Goal: Task Accomplishment & Management: Manage account settings

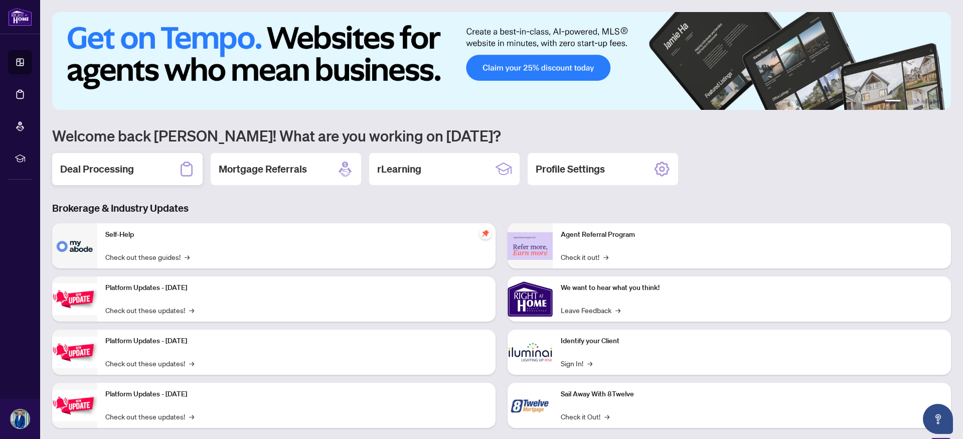
click at [101, 171] on h2 "Deal Processing" at bounding box center [97, 169] width 74 height 14
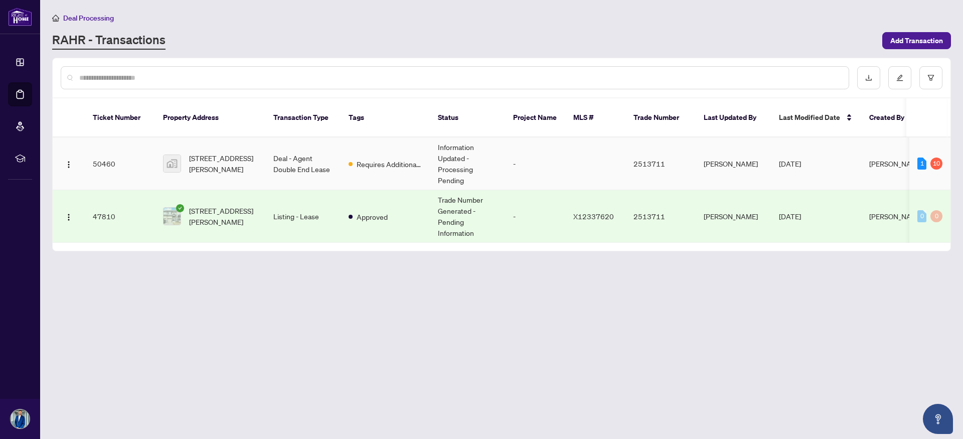
click at [295, 157] on td "Deal - Agent Double End Lease" at bounding box center [302, 163] width 75 height 53
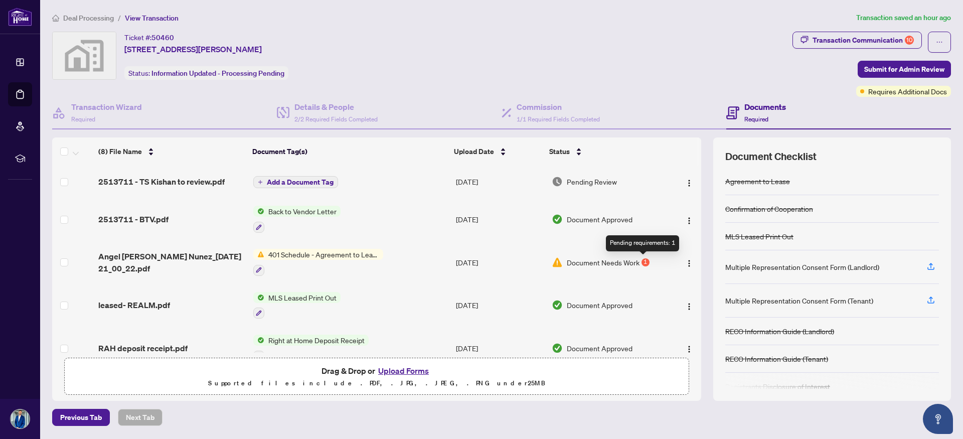
click at [641, 261] on div "1" at bounding box center [645, 262] width 8 height 8
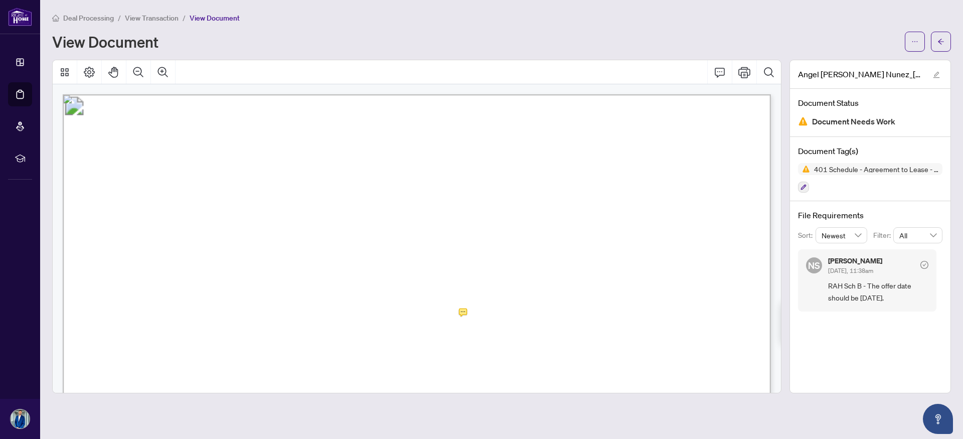
click at [440, 317] on span "22" at bounding box center [435, 316] width 11 height 14
click at [743, 72] on icon "Print" at bounding box center [744, 72] width 12 height 12
click at [939, 43] on icon "arrow-left" at bounding box center [940, 42] width 6 height 6
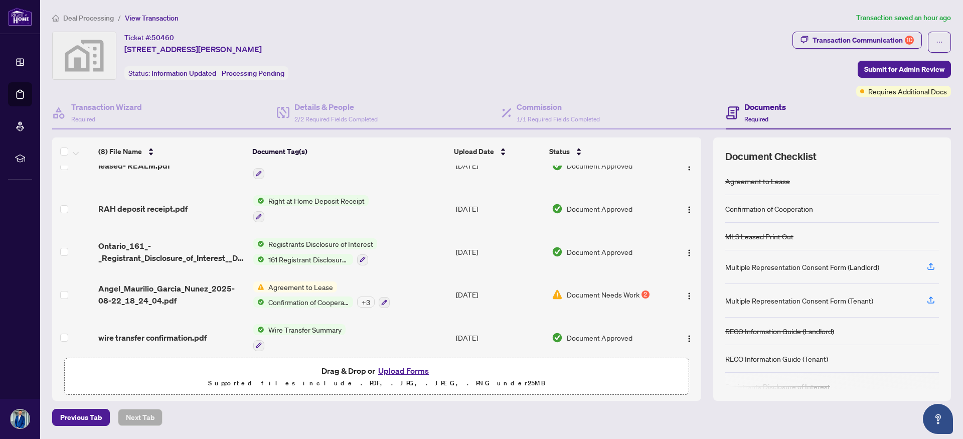
scroll to position [148, 0]
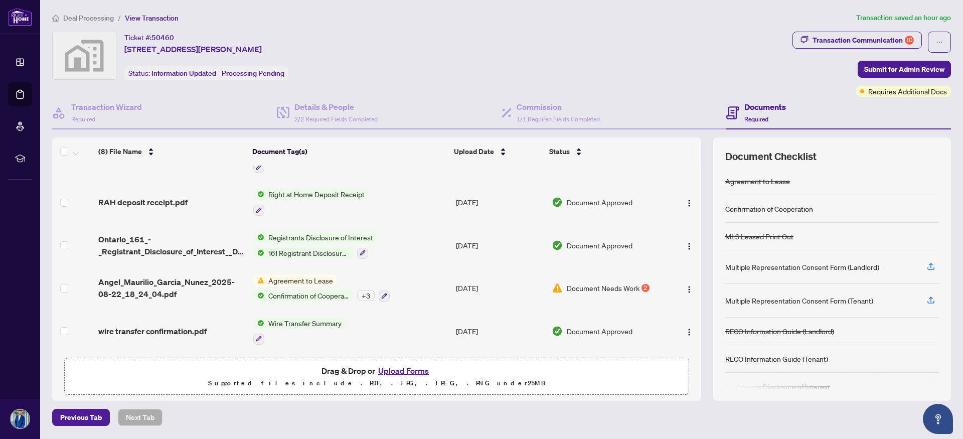
click at [576, 283] on span "Document Needs Work" at bounding box center [602, 287] width 73 height 11
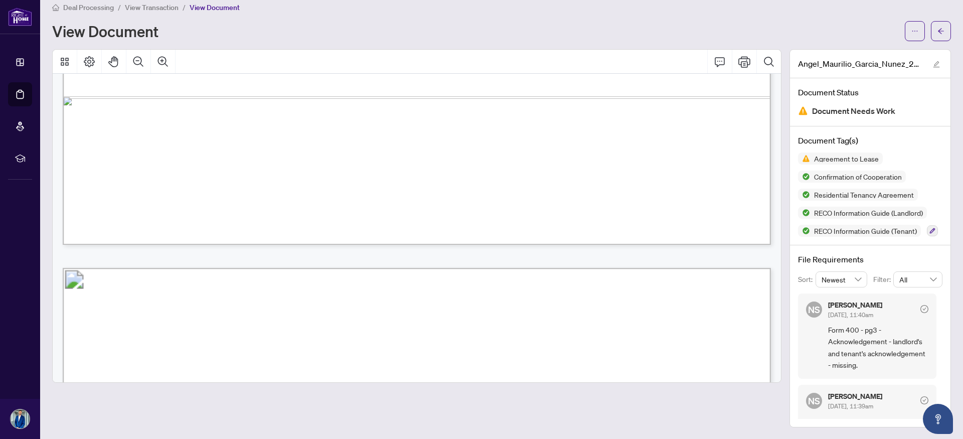
scroll to position [4129, 0]
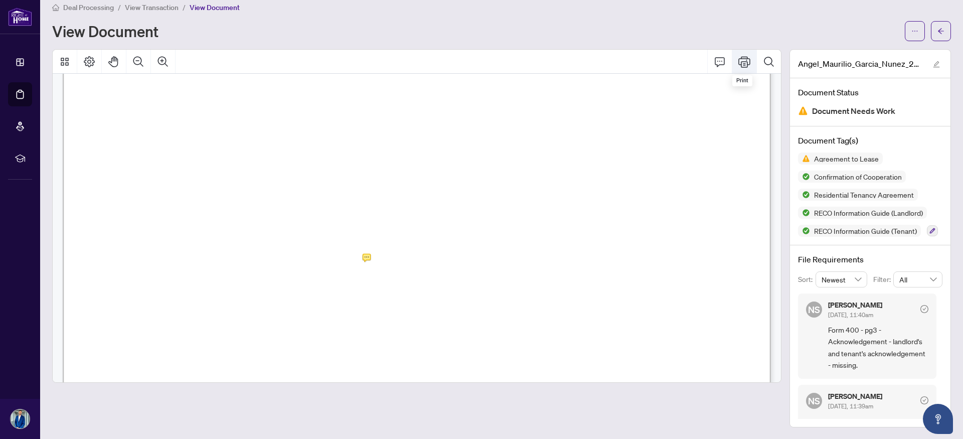
click at [742, 68] on button "Print" at bounding box center [744, 62] width 24 height 24
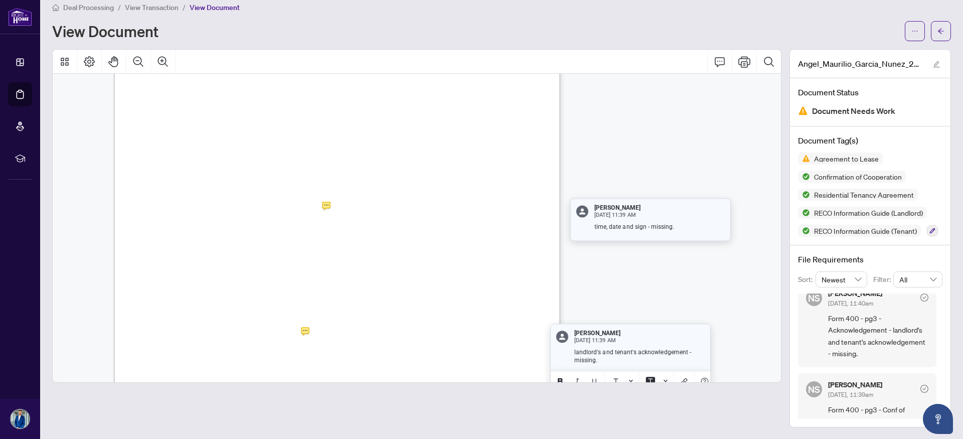
scroll to position [2520, 0]
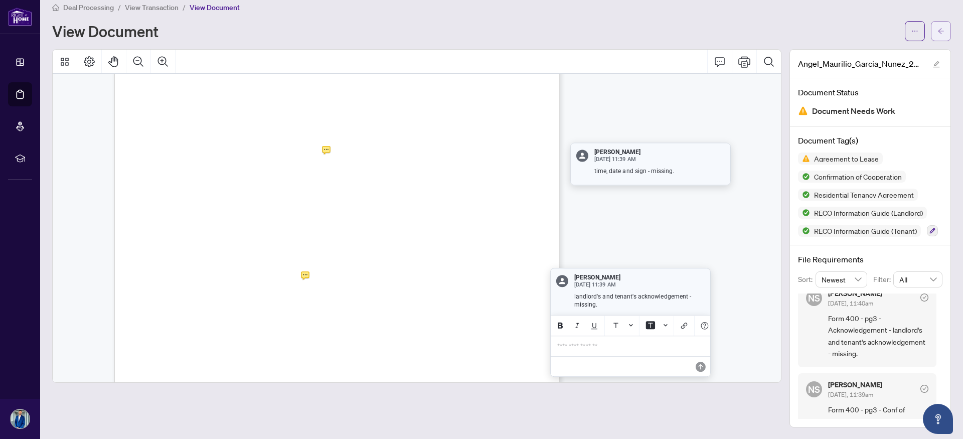
click at [941, 31] on icon "arrow-left" at bounding box center [940, 31] width 7 height 7
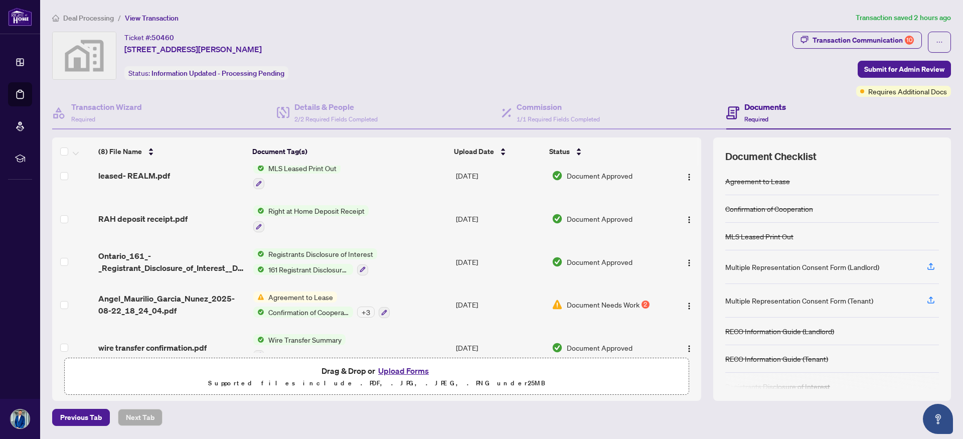
scroll to position [148, 0]
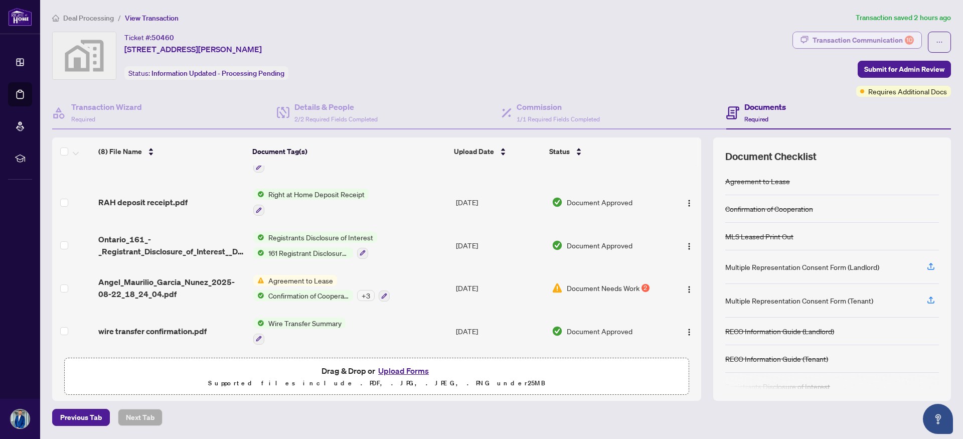
click at [881, 34] on div "Transaction Communication 10" at bounding box center [862, 40] width 101 height 16
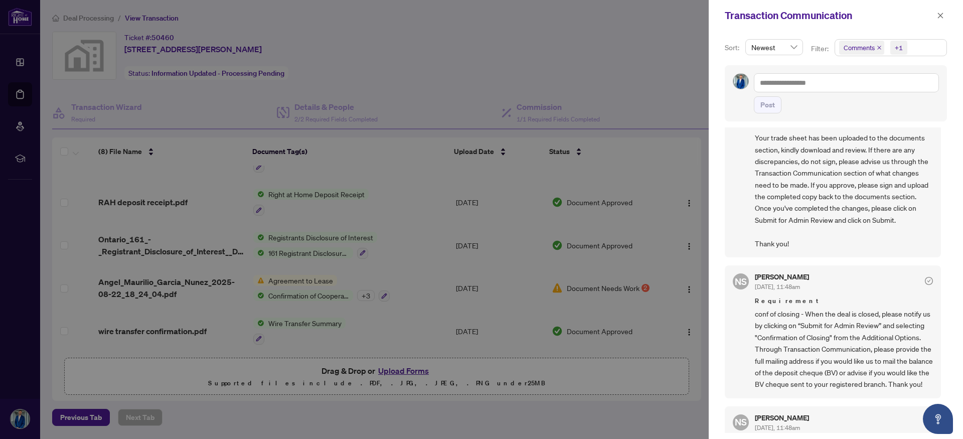
scroll to position [0, 0]
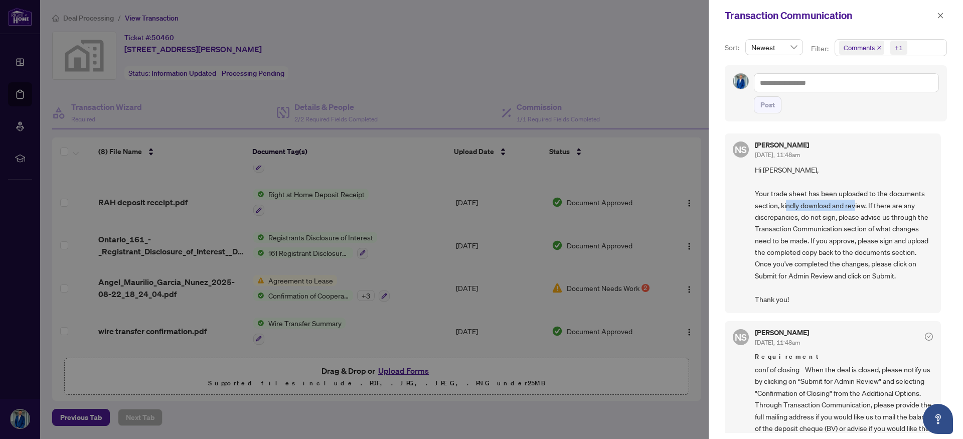
drag, startPoint x: 808, startPoint y: 203, endPoint x: 880, endPoint y: 211, distance: 72.6
click at [874, 209] on span "Hi [PERSON_NAME], Your trade sheet has been uploaded to the documents section, …" at bounding box center [843, 234] width 178 height 141
drag, startPoint x: 890, startPoint y: 205, endPoint x: 907, endPoint y: 238, distance: 36.8
click at [908, 234] on span "Hi [PERSON_NAME], Your trade sheet has been uploaded to the documents section, …" at bounding box center [843, 234] width 178 height 141
click at [860, 261] on span "Hi [PERSON_NAME], Your trade sheet has been uploaded to the documents section, …" at bounding box center [843, 234] width 178 height 141
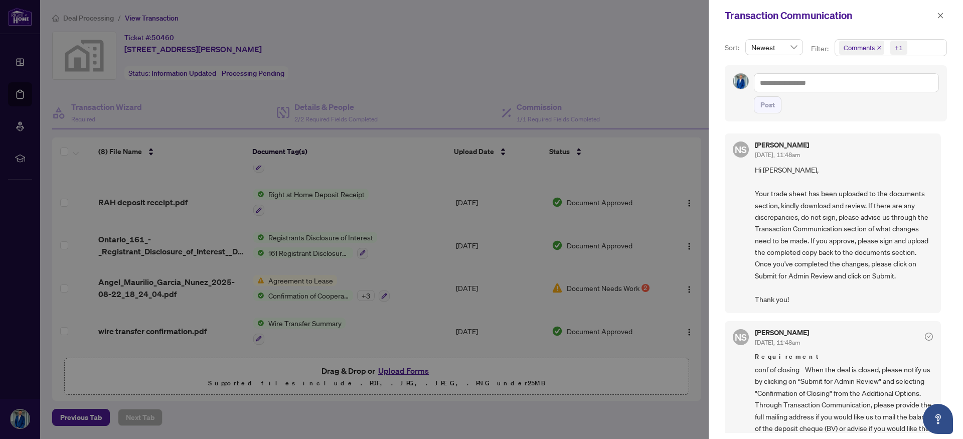
drag, startPoint x: 866, startPoint y: 213, endPoint x: 866, endPoint y: 222, distance: 9.0
click at [866, 216] on span "Hi [PERSON_NAME], Your trade sheet has been uploaded to the documents section, …" at bounding box center [843, 234] width 178 height 141
click at [943, 13] on button "button" at bounding box center [939, 16] width 13 height 12
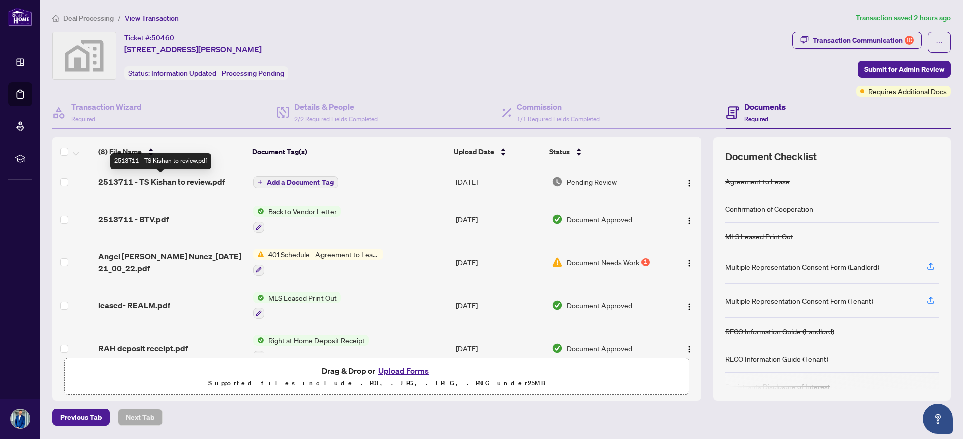
click at [194, 179] on span "2513711 - TS Kishan to review.pdf" at bounding box center [161, 181] width 126 height 12
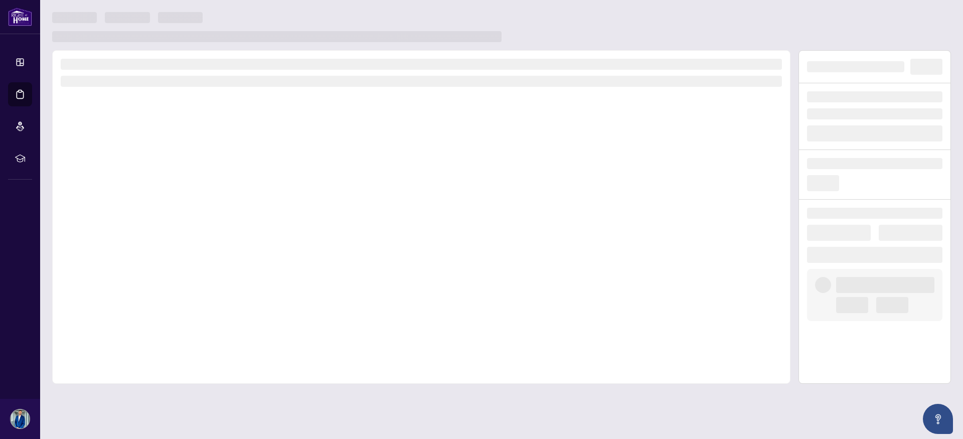
click at [194, 179] on div at bounding box center [421, 216] width 738 height 333
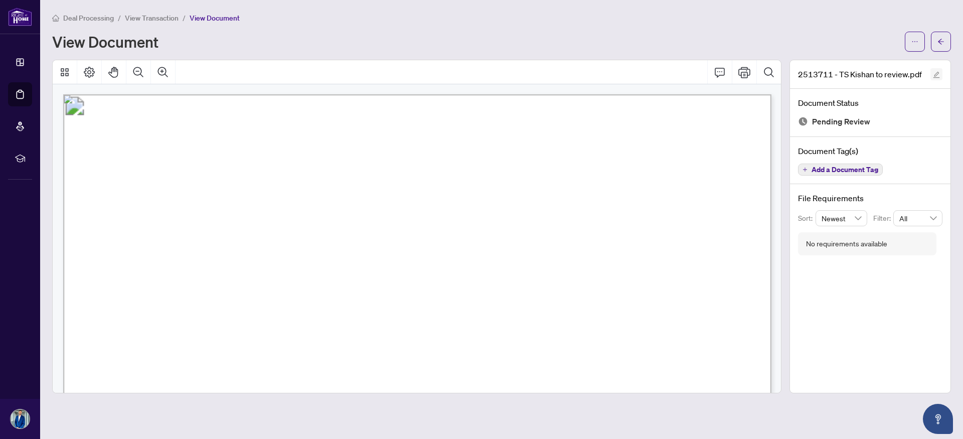
click at [937, 73] on icon "edit" at bounding box center [936, 75] width 7 height 7
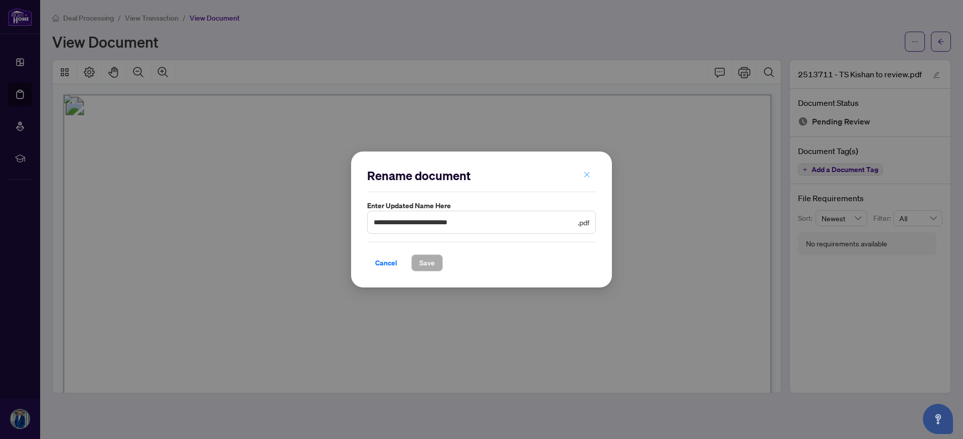
click at [589, 172] on icon "close" at bounding box center [586, 174] width 7 height 7
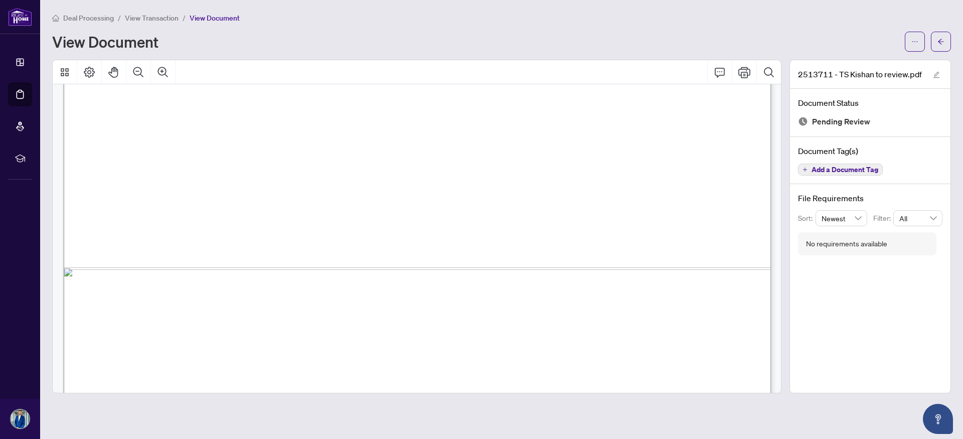
scroll to position [628, 0]
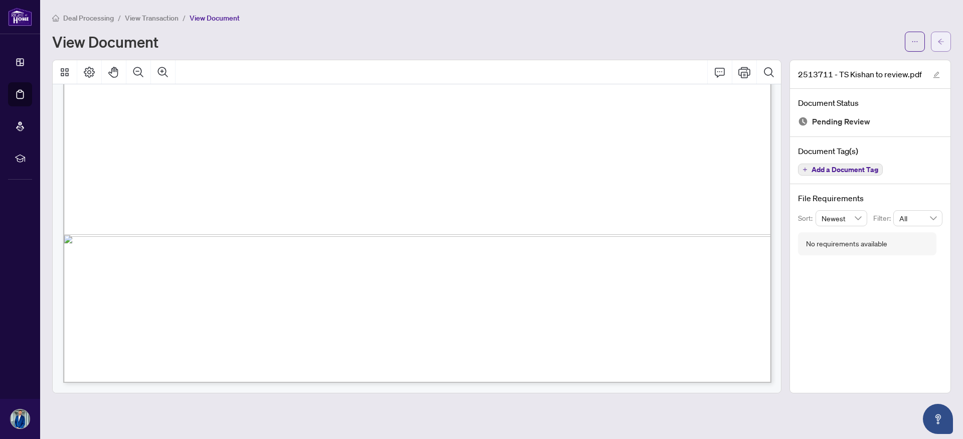
click at [945, 40] on button "button" at bounding box center [940, 42] width 20 height 20
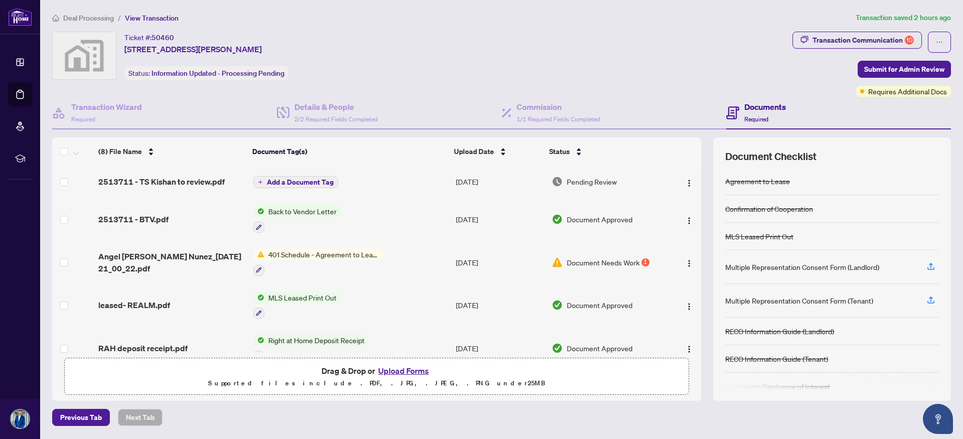
click at [589, 179] on span "Pending Review" at bounding box center [591, 181] width 50 height 11
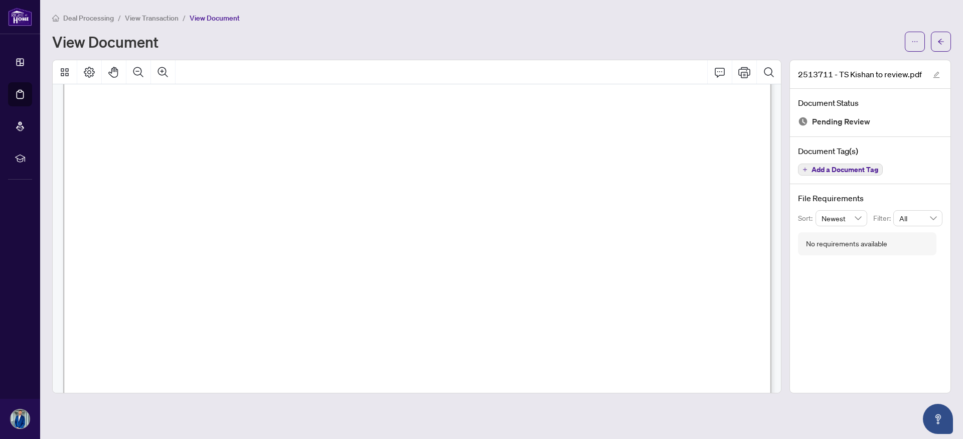
scroll to position [294, 0]
click at [914, 38] on icon "ellipsis" at bounding box center [914, 41] width 7 height 7
click at [777, 42] on div "View Document" at bounding box center [475, 42] width 846 height 16
click at [87, 70] on icon "Page Layout" at bounding box center [89, 72] width 12 height 12
click at [64, 72] on icon "Thumbnails" at bounding box center [65, 72] width 12 height 12
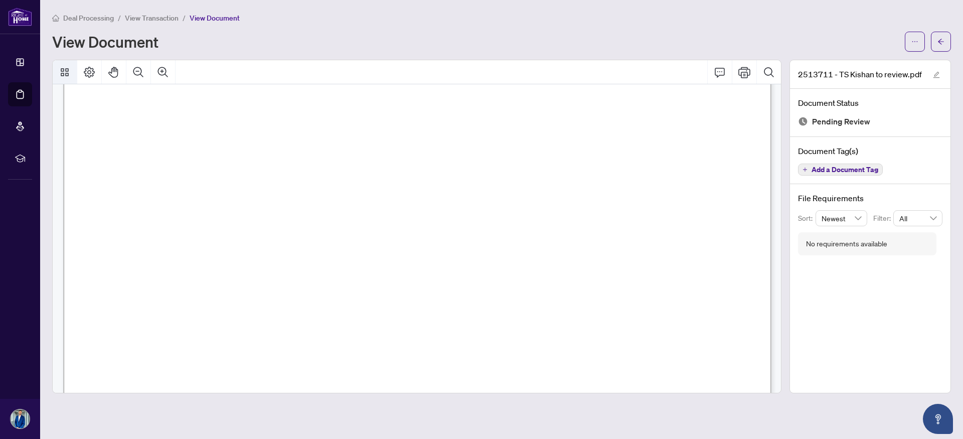
scroll to position [232, 0]
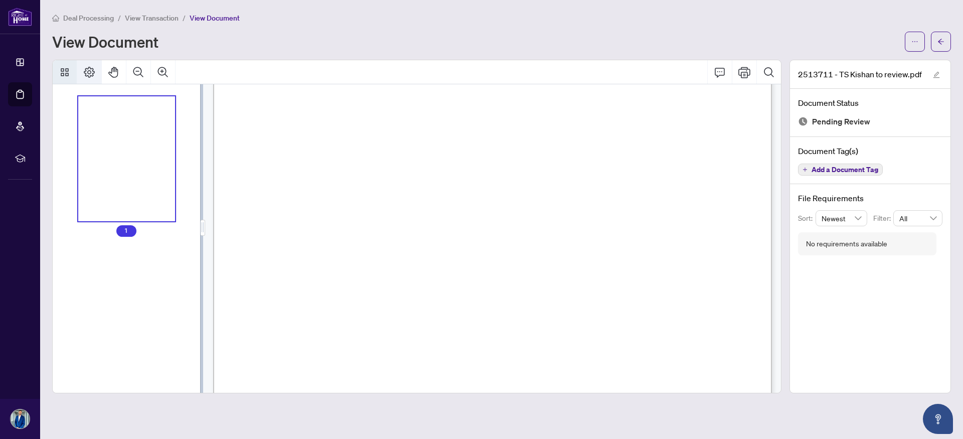
click at [86, 70] on icon "Page Layout" at bounding box center [89, 72] width 11 height 11
click at [67, 72] on icon "Thumbnails" at bounding box center [65, 72] width 12 height 12
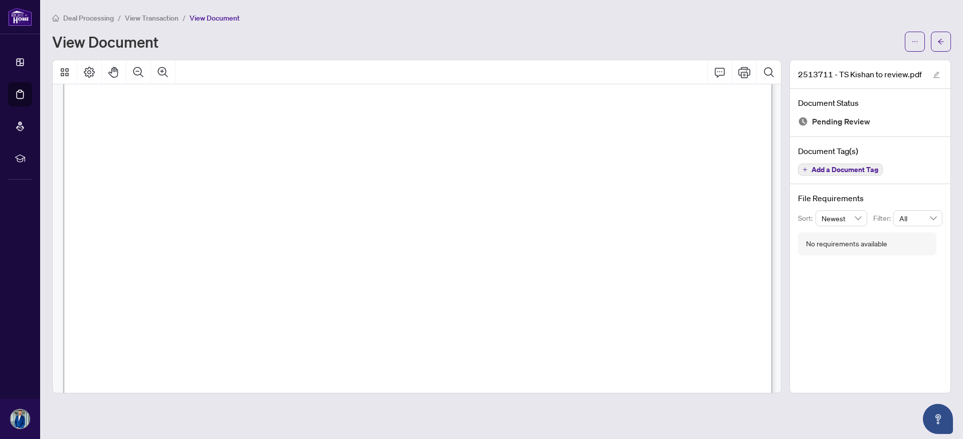
scroll to position [629, 0]
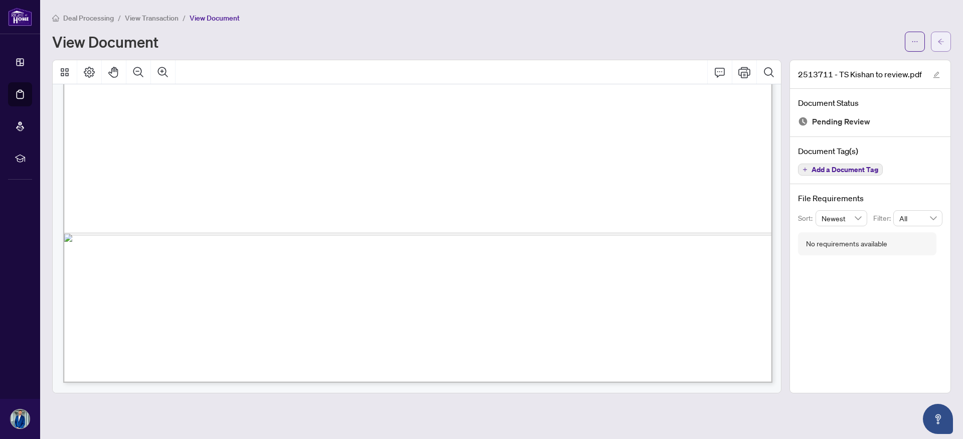
click at [939, 45] on span "button" at bounding box center [940, 42] width 7 height 16
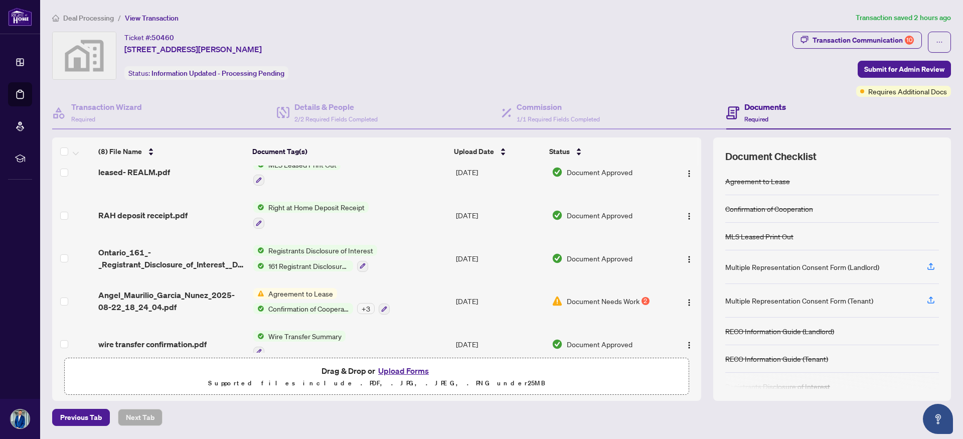
scroll to position [148, 0]
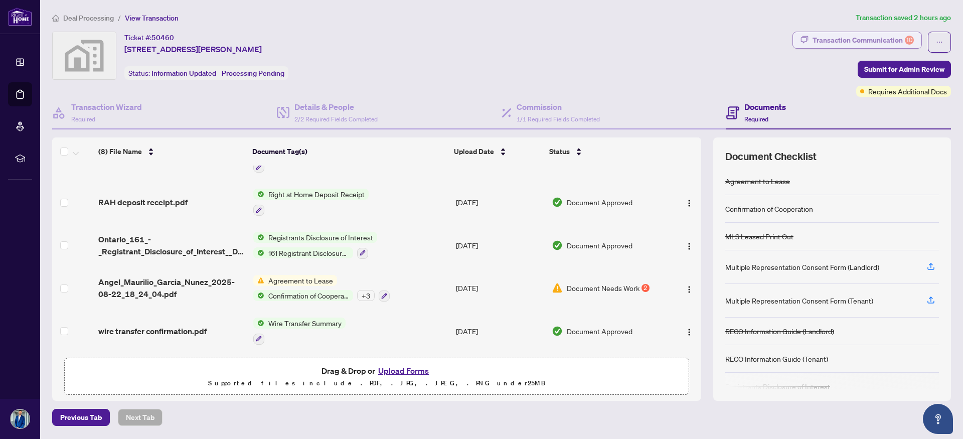
click at [875, 43] on div "Transaction Communication 10" at bounding box center [862, 40] width 101 height 16
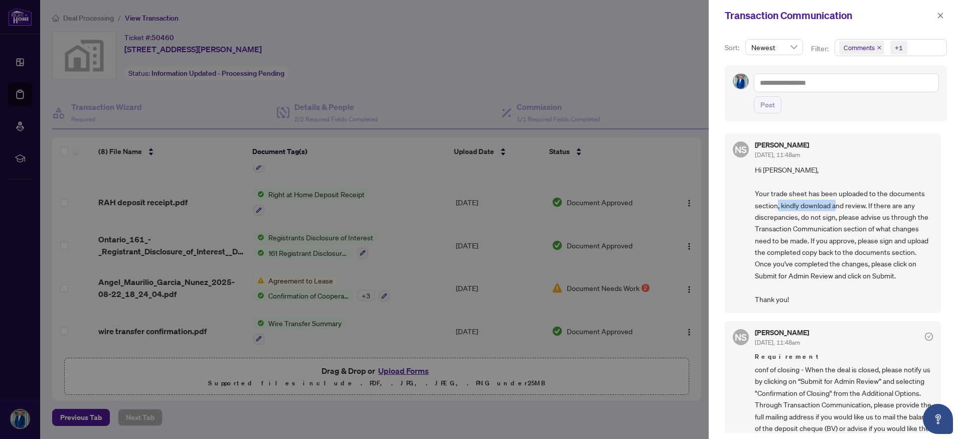
drag, startPoint x: 797, startPoint y: 208, endPoint x: 865, endPoint y: 207, distance: 68.2
click at [862, 208] on span "Hi [PERSON_NAME], Your trade sheet has been uploaded to the documents section, …" at bounding box center [843, 234] width 178 height 141
drag, startPoint x: 875, startPoint y: 207, endPoint x: 861, endPoint y: 220, distance: 19.5
click at [877, 216] on span "Hi [PERSON_NAME], Your trade sheet has been uploaded to the documents section, …" at bounding box center [843, 234] width 178 height 141
drag, startPoint x: 807, startPoint y: 216, endPoint x: 849, endPoint y: 216, distance: 41.6
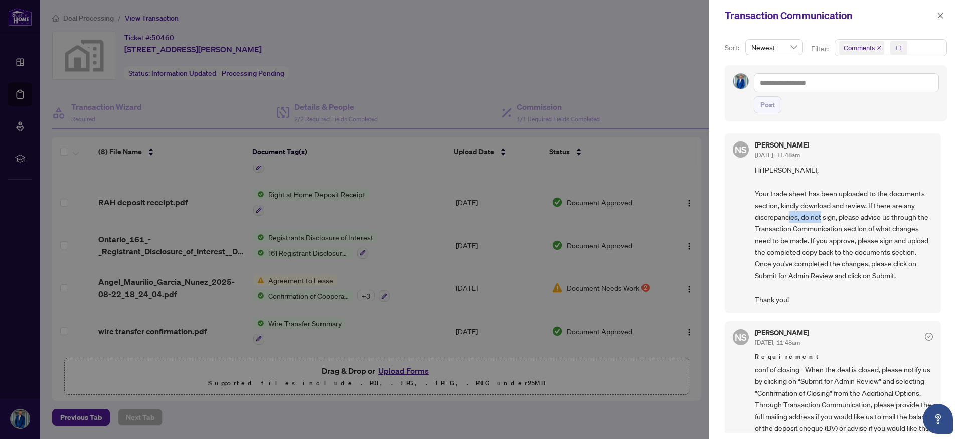
click at [846, 216] on span "Hi [PERSON_NAME], Your trade sheet has been uploaded to the documents section, …" at bounding box center [843, 234] width 178 height 141
drag, startPoint x: 857, startPoint y: 216, endPoint x: 917, endPoint y: 219, distance: 60.3
click at [911, 219] on span "Hi [PERSON_NAME], Your trade sheet has been uploaded to the documents section, …" at bounding box center [843, 234] width 178 height 141
drag, startPoint x: 762, startPoint y: 228, endPoint x: 888, endPoint y: 239, distance: 126.8
click at [882, 238] on span "Hi [PERSON_NAME], Your trade sheet has been uploaded to the documents section, …" at bounding box center [843, 234] width 178 height 141
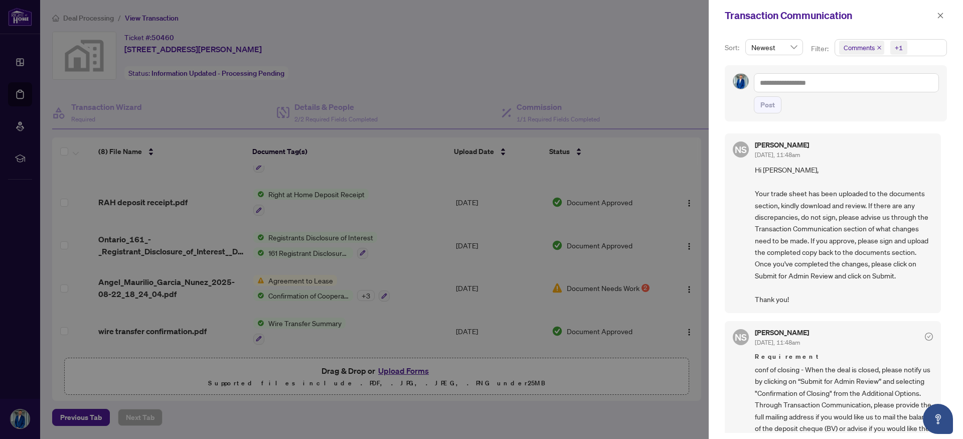
click at [826, 251] on span "Hi [PERSON_NAME], Your trade sheet has been uploaded to the documents section, …" at bounding box center [843, 234] width 178 height 141
drag, startPoint x: 843, startPoint y: 242, endPoint x: 902, endPoint y: 243, distance: 59.2
click at [896, 243] on span "Hi [PERSON_NAME], Your trade sheet has been uploaded to the documents section, …" at bounding box center [843, 234] width 178 height 141
drag, startPoint x: 900, startPoint y: 243, endPoint x: 912, endPoint y: 244, distance: 12.1
click at [912, 243] on span "Hi [PERSON_NAME], Your trade sheet has been uploaded to the documents section, …" at bounding box center [843, 234] width 178 height 141
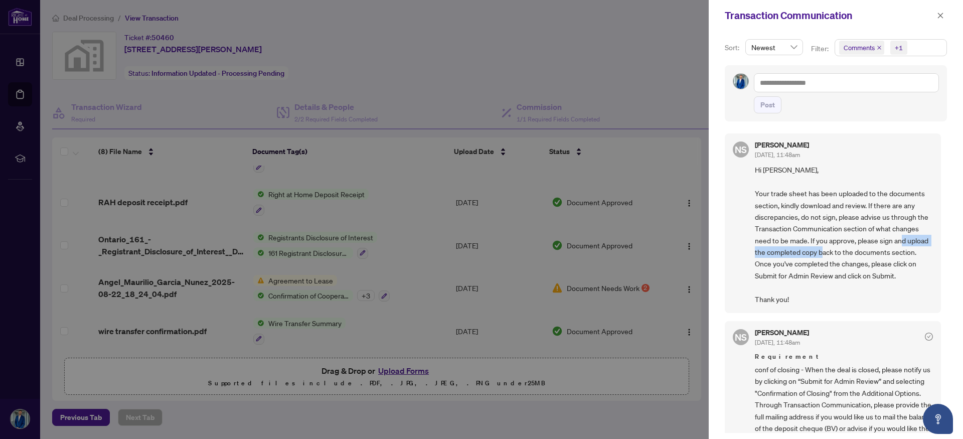
drag, startPoint x: 786, startPoint y: 250, endPoint x: 888, endPoint y: 252, distance: 101.8
click at [883, 252] on span "Hi [PERSON_NAME], Your trade sheet has been uploaded to the documents section, …" at bounding box center [843, 234] width 178 height 141
drag, startPoint x: 916, startPoint y: 256, endPoint x: 831, endPoint y: 264, distance: 85.1
click at [881, 256] on span "Hi [PERSON_NAME], Your trade sheet has been uploaded to the documents section, …" at bounding box center [843, 234] width 178 height 141
drag, startPoint x: 786, startPoint y: 268, endPoint x: 902, endPoint y: 270, distance: 116.3
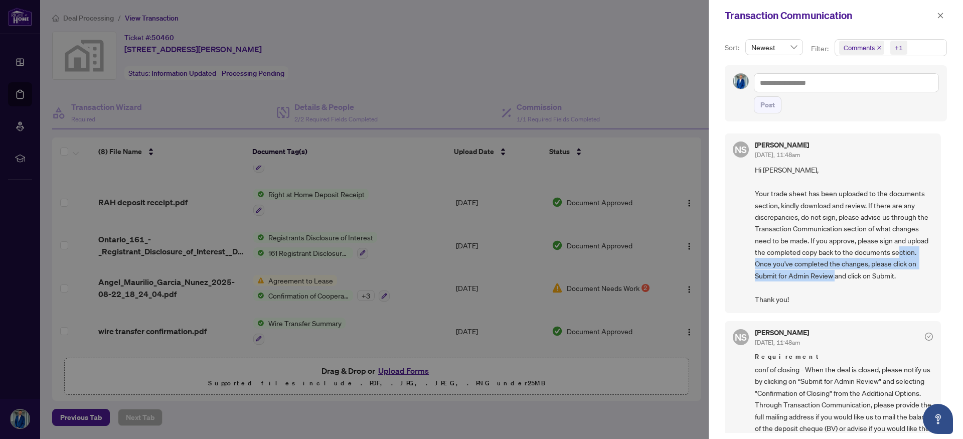
click at [894, 270] on span "Hi [PERSON_NAME], Your trade sheet has been uploaded to the documents section, …" at bounding box center [843, 234] width 178 height 141
click at [870, 285] on span "Hi [PERSON_NAME], Your trade sheet has been uploaded to the documents section, …" at bounding box center [843, 234] width 178 height 141
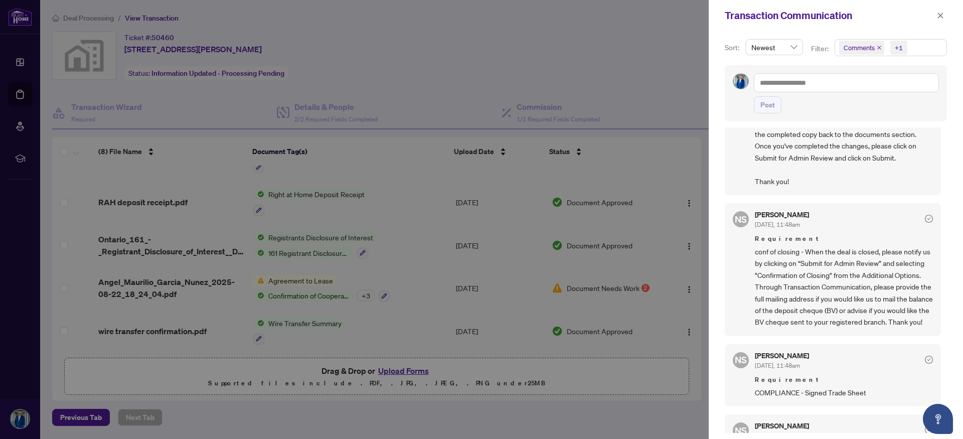
scroll to position [126, 0]
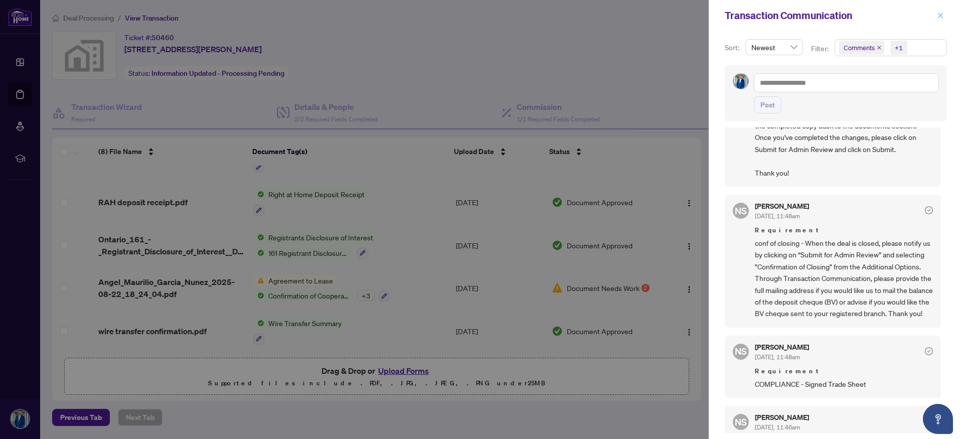
click at [939, 17] on icon "close" at bounding box center [939, 15] width 7 height 7
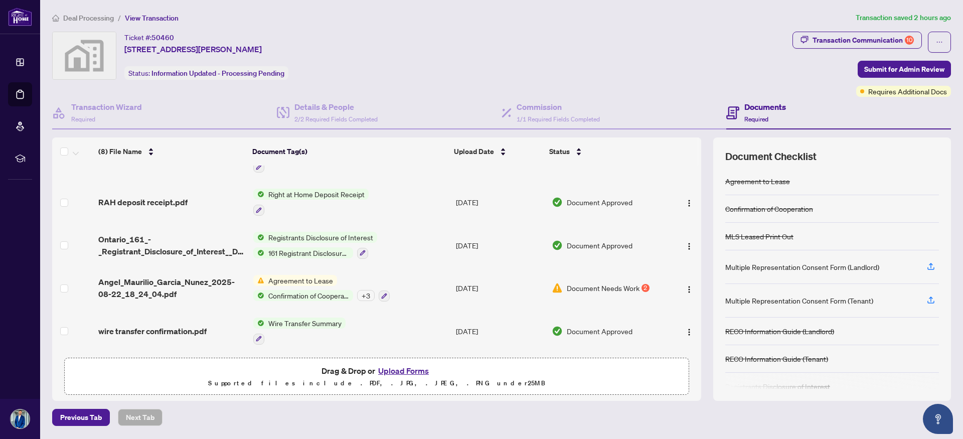
scroll to position [0, 0]
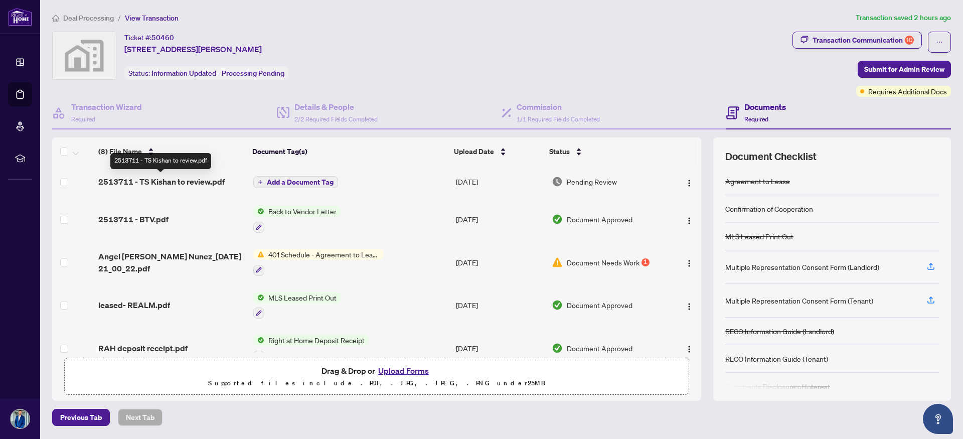
click at [181, 181] on span "2513711 - TS Kishan to review.pdf" at bounding box center [161, 181] width 126 height 12
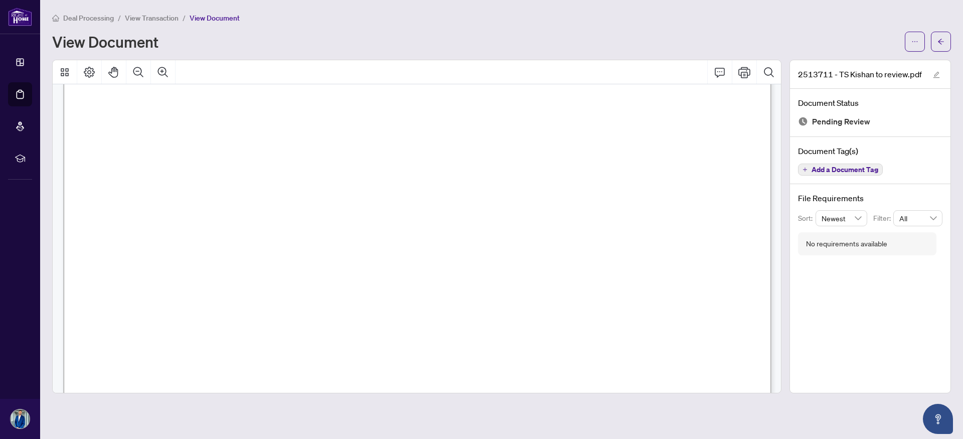
scroll to position [106, 0]
click at [943, 40] on icon "arrow-left" at bounding box center [940, 41] width 7 height 7
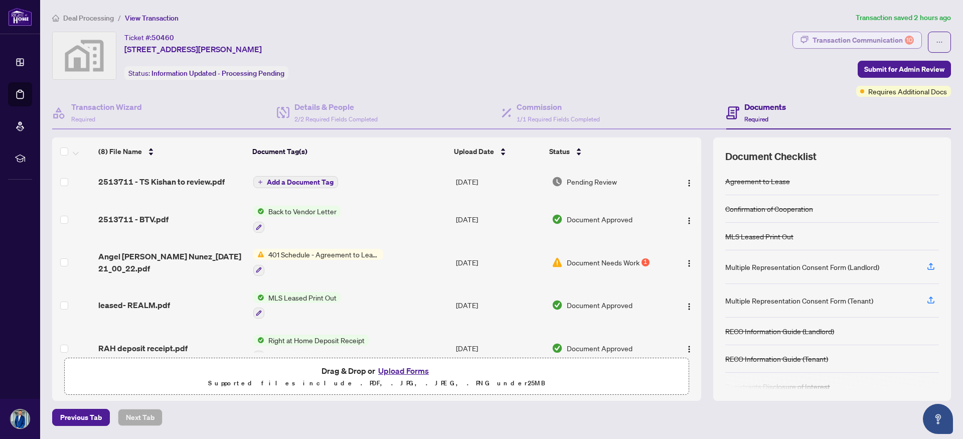
click at [842, 37] on div "Transaction Communication 10" at bounding box center [862, 40] width 101 height 16
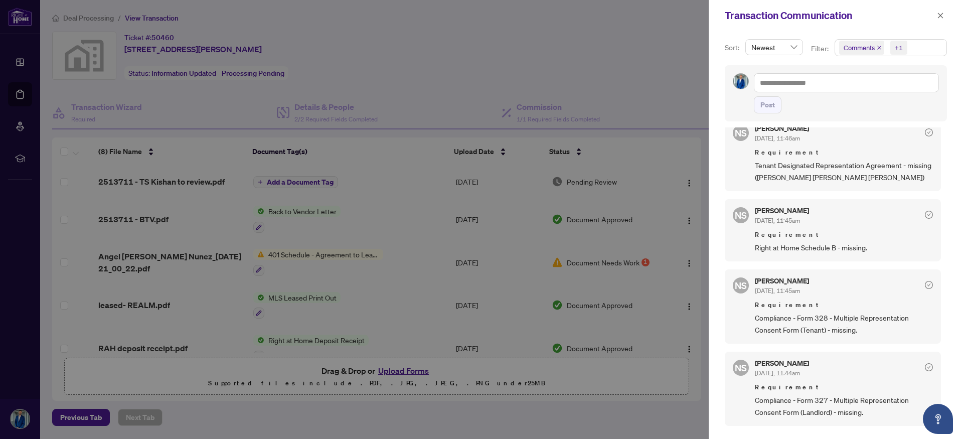
scroll to position [417, 0]
click at [924, 287] on icon "check-circle" at bounding box center [928, 283] width 8 height 8
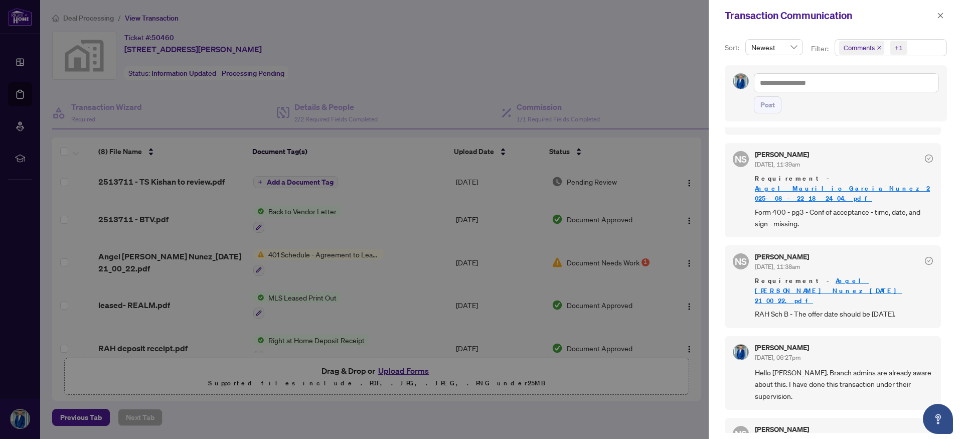
scroll to position [885, 0]
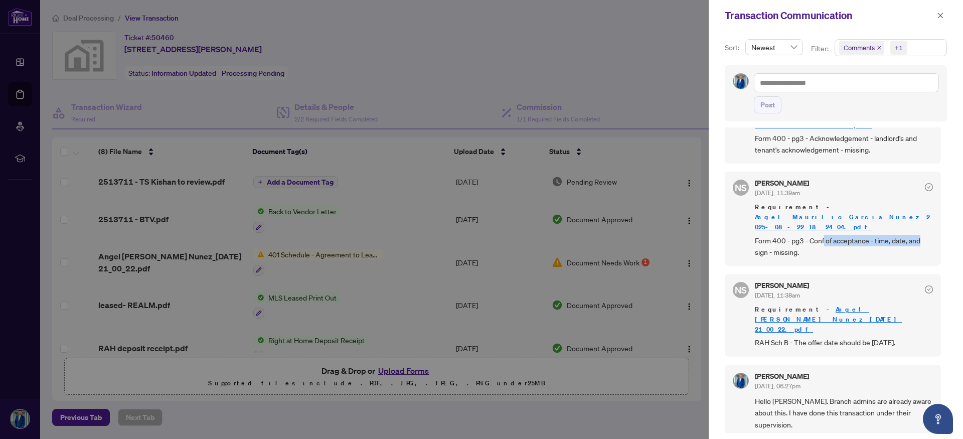
drag, startPoint x: 823, startPoint y: 242, endPoint x: 919, endPoint y: 242, distance: 96.3
click at [919, 242] on span "Form 400 - pg3 - Conf of acceptance - time, date, and sign - missing." at bounding box center [843, 247] width 178 height 24
click at [838, 258] on span "Form 400 - pg3 - Conf of acceptance - time, date, and sign - missing." at bounding box center [843, 247] width 178 height 24
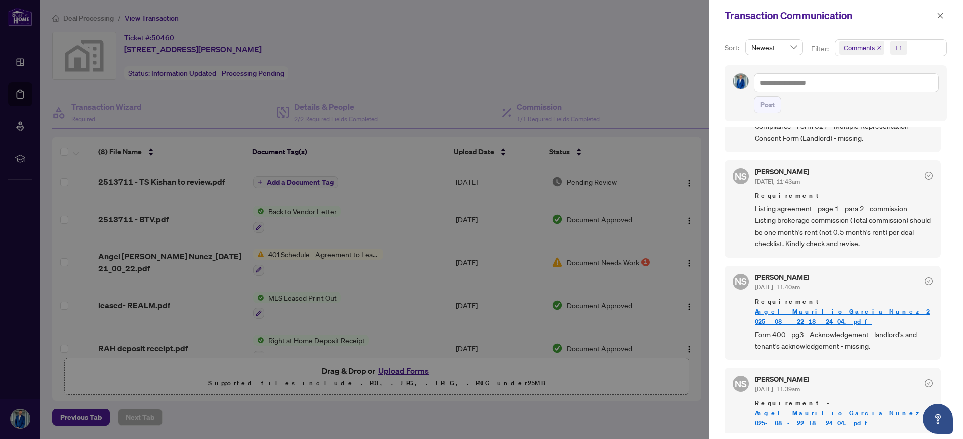
scroll to position [682, 0]
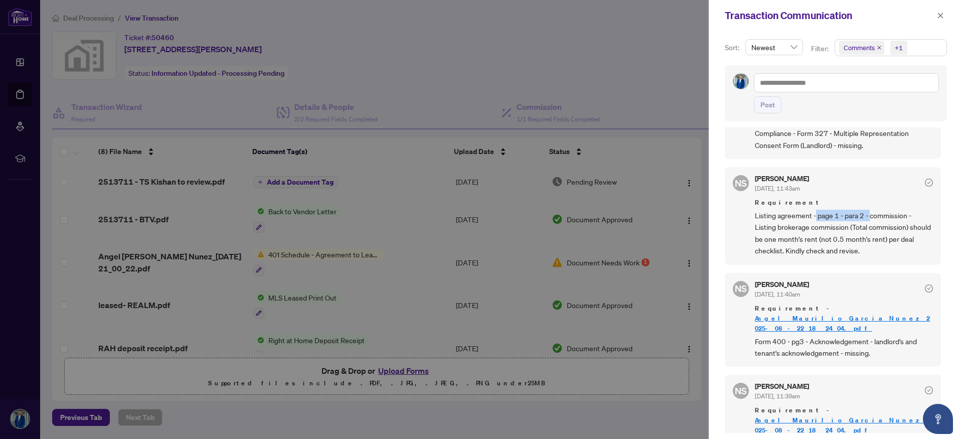
drag, startPoint x: 815, startPoint y: 241, endPoint x: 877, endPoint y: 241, distance: 62.2
click at [872, 241] on span "Listing agreement - page 1 - para 2 - commission - Listing brokerage commission…" at bounding box center [843, 233] width 178 height 47
click at [454, 1] on div at bounding box center [481, 219] width 963 height 439
click at [552, 421] on div at bounding box center [481, 219] width 963 height 439
click at [949, 18] on div "Transaction Communication" at bounding box center [835, 15] width 254 height 31
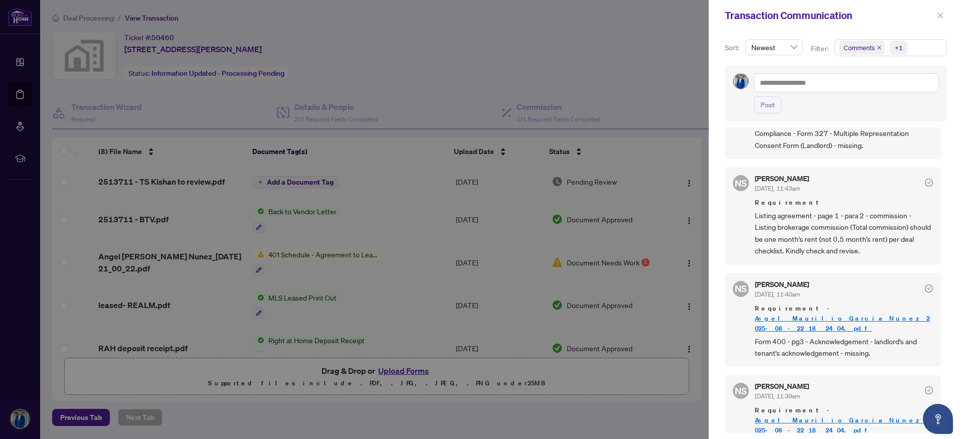
click at [938, 17] on icon "close" at bounding box center [939, 15] width 7 height 7
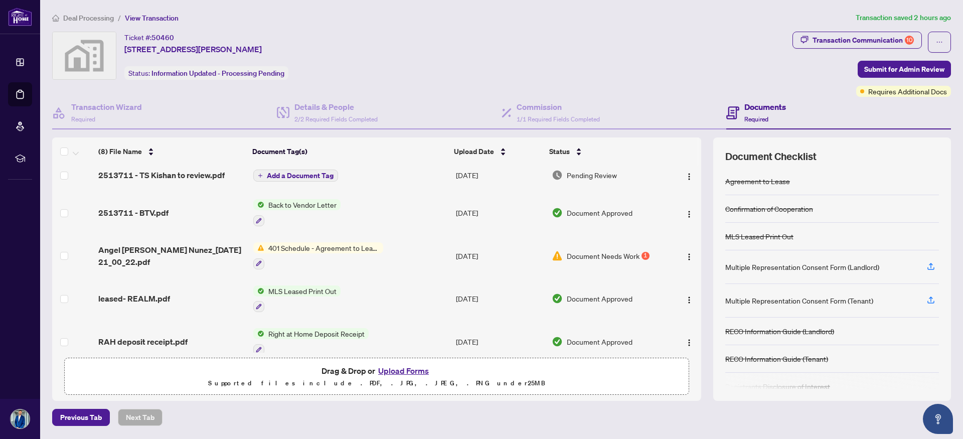
scroll to position [6, 0]
click at [159, 253] on span "Angel [PERSON_NAME] Nunez_[DATE] 21_00_22.pdf" at bounding box center [171, 256] width 147 height 24
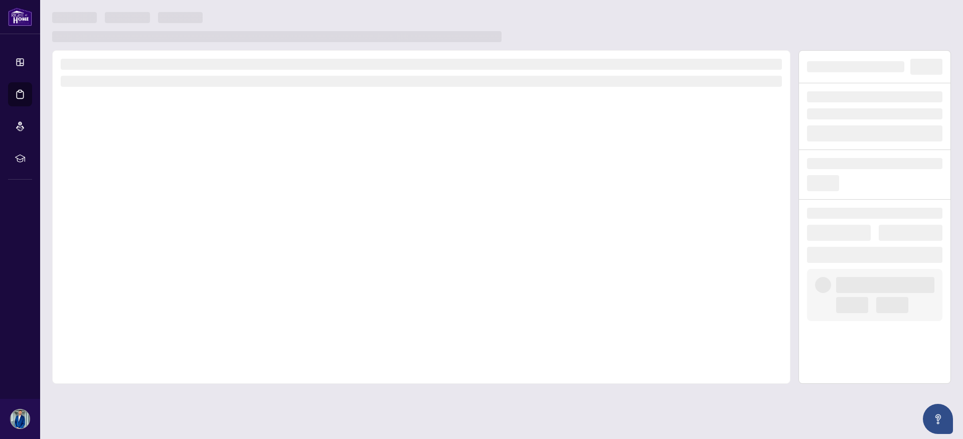
click at [159, 253] on div at bounding box center [421, 216] width 738 height 333
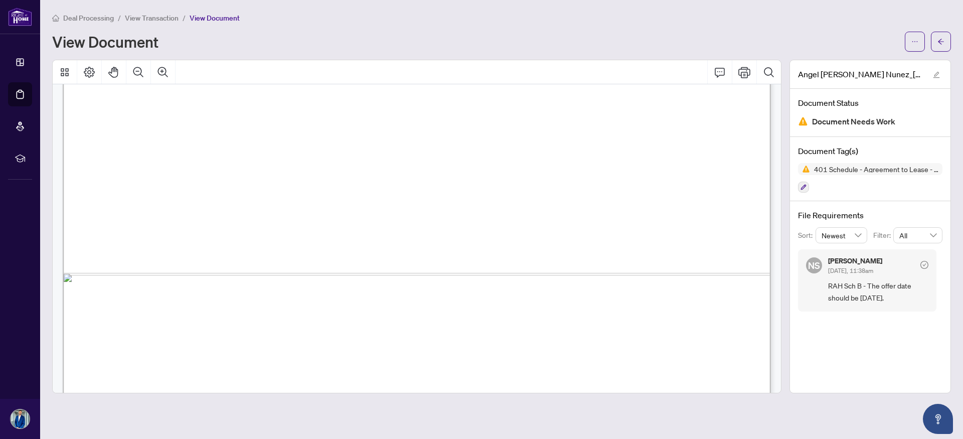
scroll to position [628, 0]
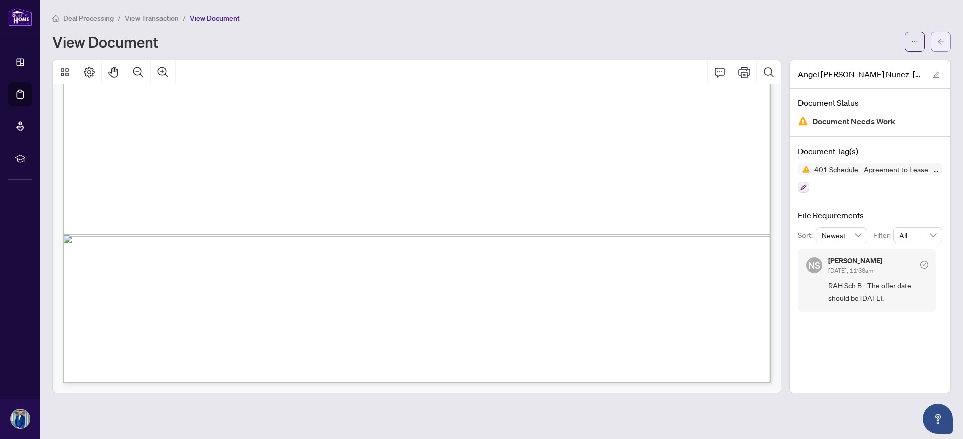
click at [942, 45] on span "button" at bounding box center [940, 42] width 7 height 16
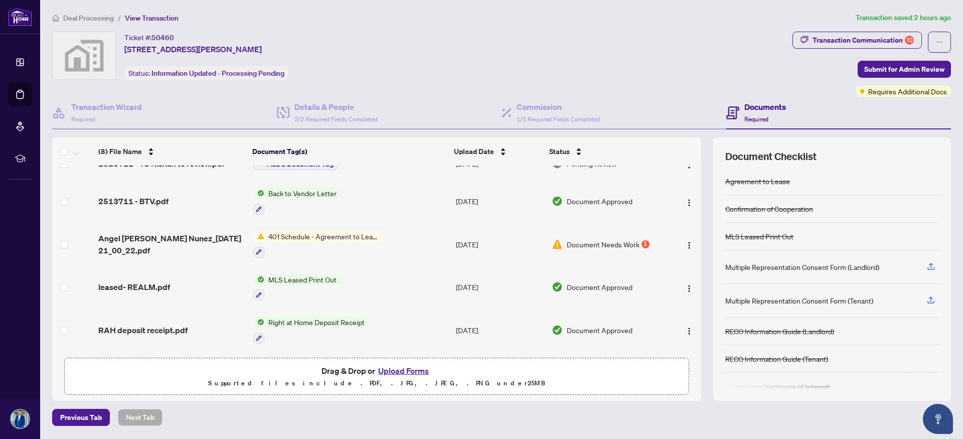
scroll to position [21, 0]
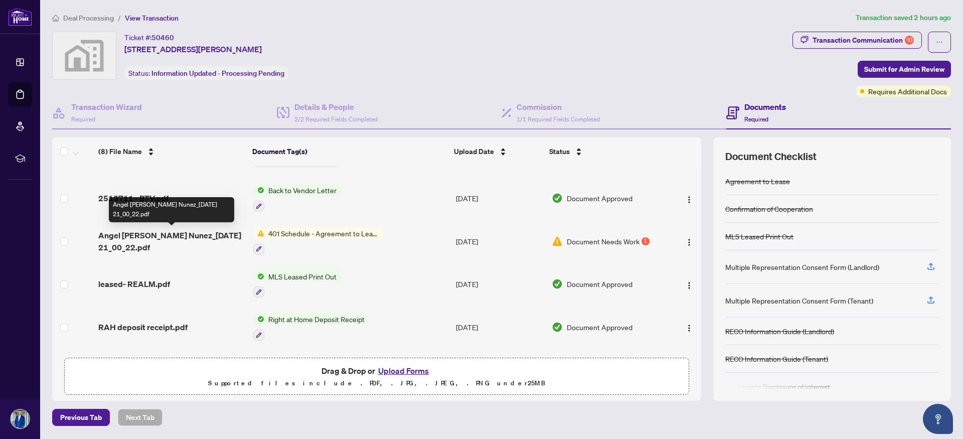
click at [154, 237] on span "Angel [PERSON_NAME] Nunez_[DATE] 21_00_22.pdf" at bounding box center [171, 241] width 147 height 24
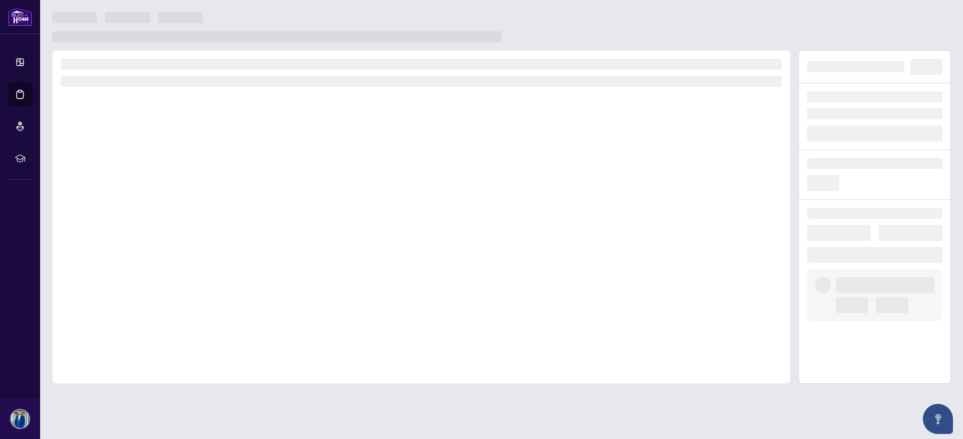
click at [154, 237] on div at bounding box center [421, 216] width 738 height 333
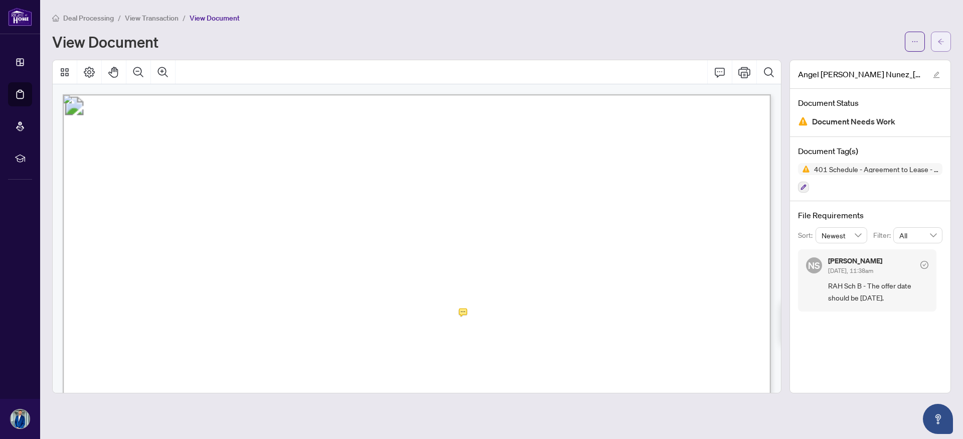
click at [942, 39] on icon "arrow-left" at bounding box center [940, 41] width 7 height 7
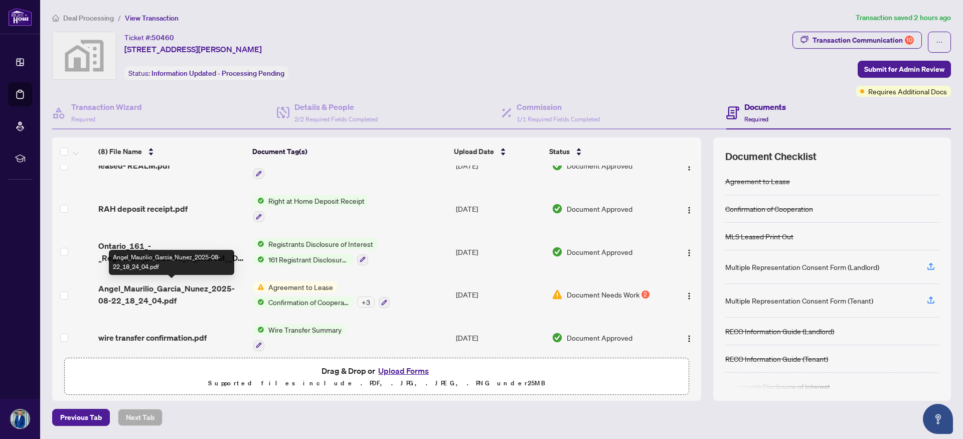
scroll to position [148, 0]
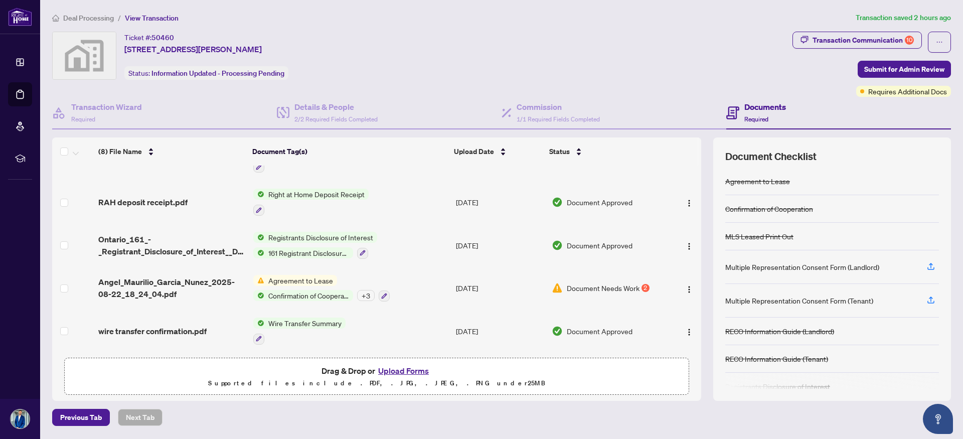
click at [100, 16] on span "Deal Processing" at bounding box center [88, 18] width 51 height 9
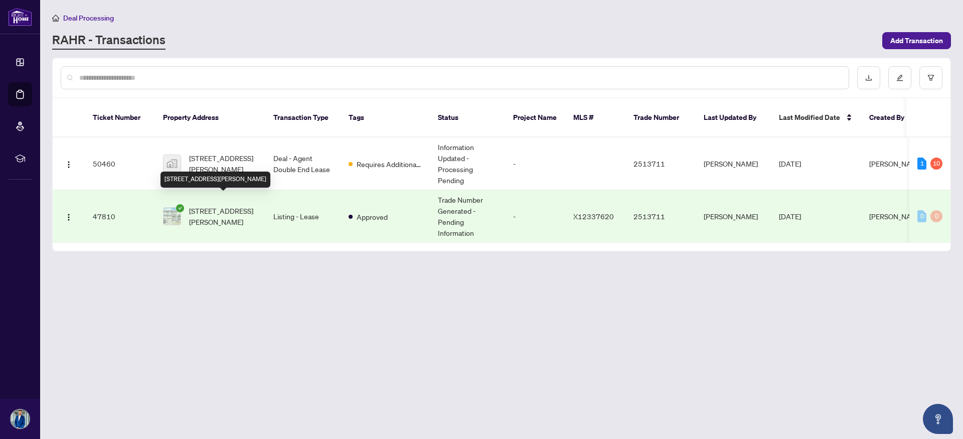
click at [228, 205] on span "[STREET_ADDRESS][PERSON_NAME]" at bounding box center [223, 216] width 68 height 22
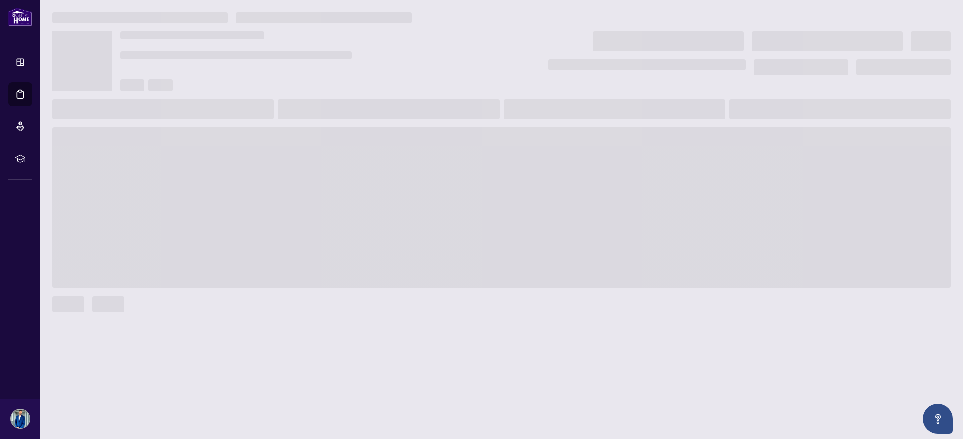
click at [228, 200] on span at bounding box center [501, 207] width 898 height 160
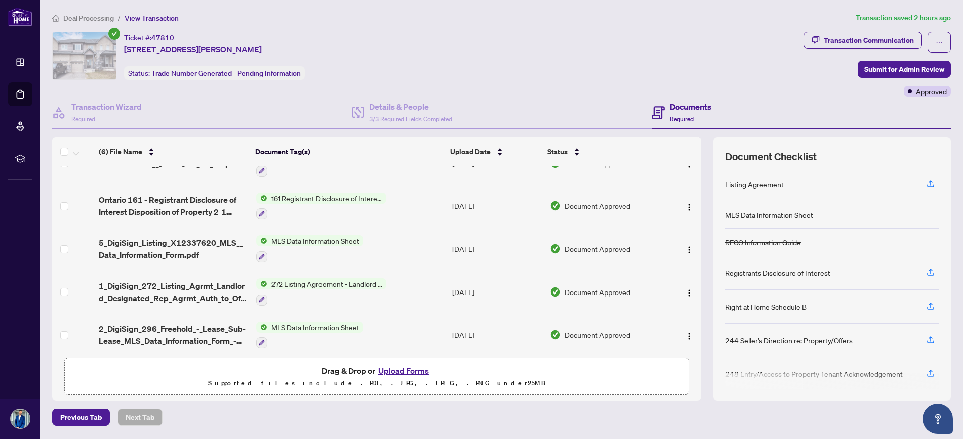
scroll to position [73, 0]
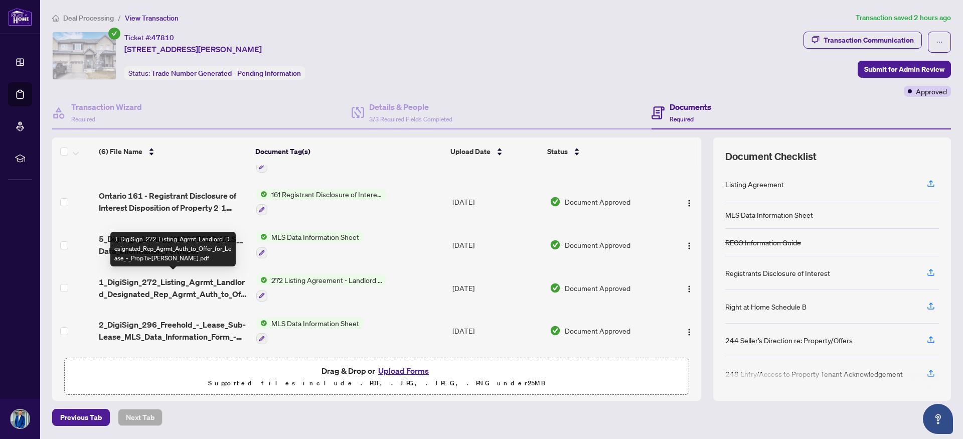
click at [185, 279] on span "1_DigiSign_272_Listing_Agrmt_Landlord_Designated_Rep_Agrmt_Auth_to_Offer_for_Le…" at bounding box center [173, 288] width 149 height 24
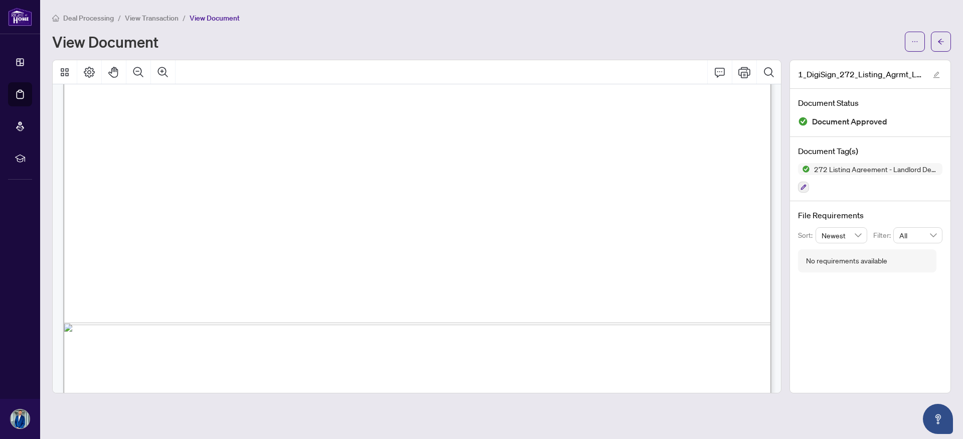
scroll to position [545, 0]
click at [941, 40] on icon "arrow-left" at bounding box center [940, 41] width 7 height 7
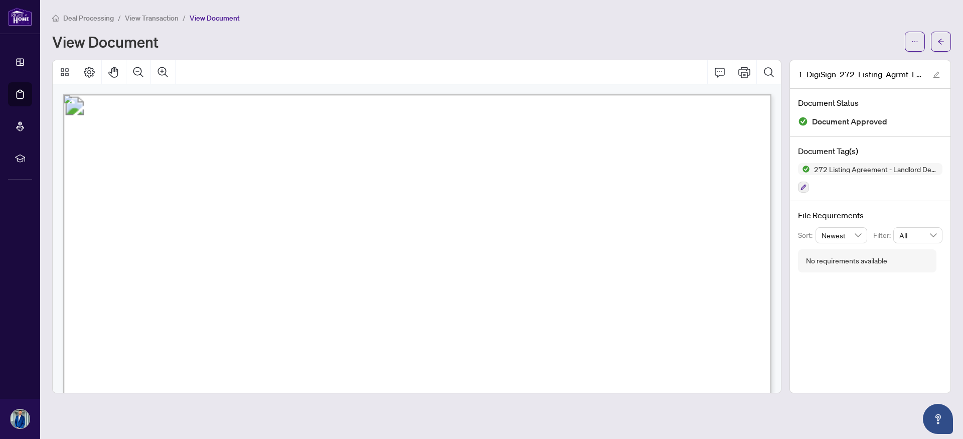
click at [129, 19] on span "View Transaction" at bounding box center [152, 18] width 54 height 9
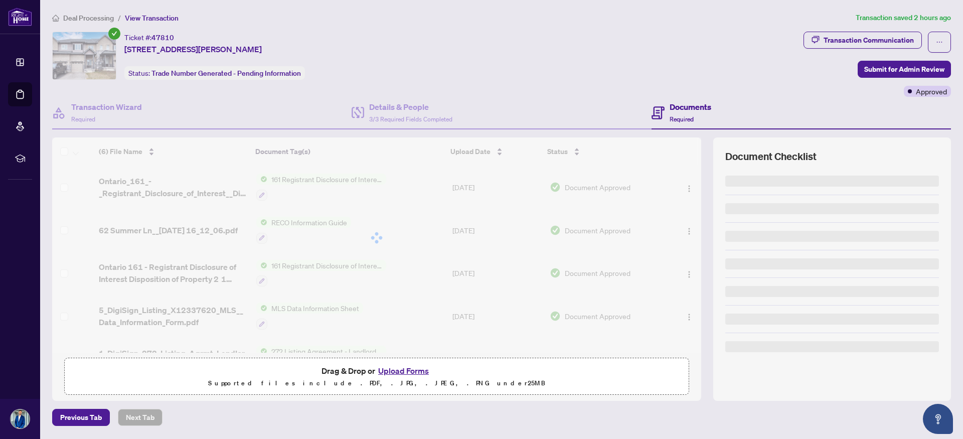
click at [109, 17] on span "Deal Processing" at bounding box center [88, 18] width 51 height 9
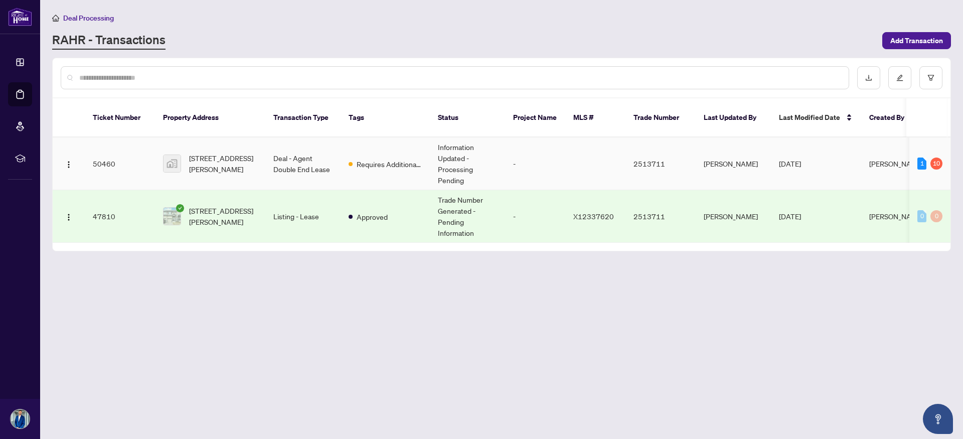
click at [212, 153] on span "[STREET_ADDRESS][PERSON_NAME]" at bounding box center [223, 163] width 68 height 22
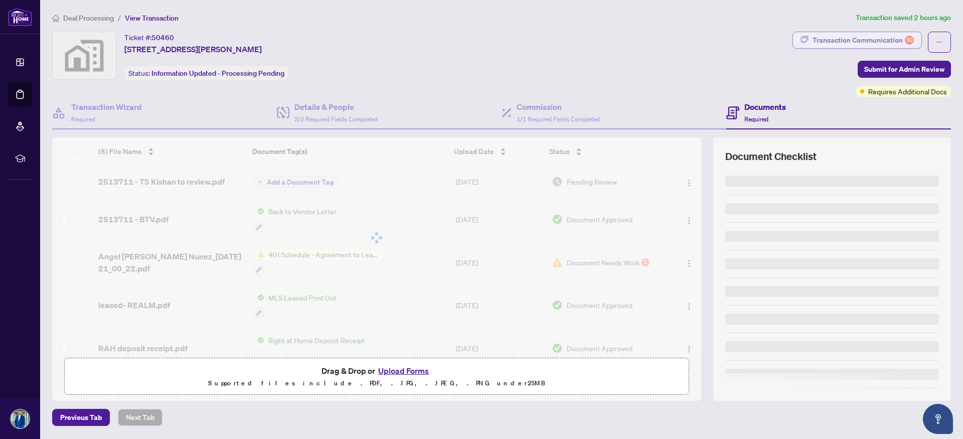
click at [891, 44] on div "Transaction Communication 10" at bounding box center [862, 40] width 101 height 16
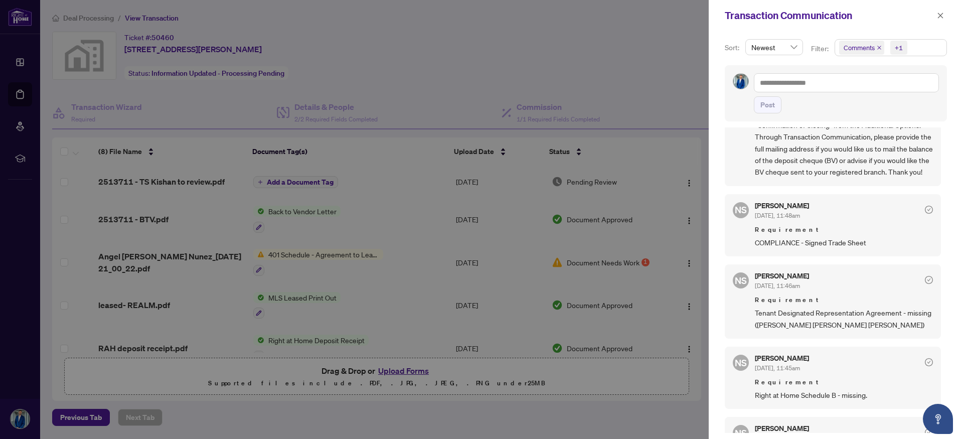
scroll to position [269, 0]
click at [936, 18] on icon "close" at bounding box center [939, 15] width 7 height 7
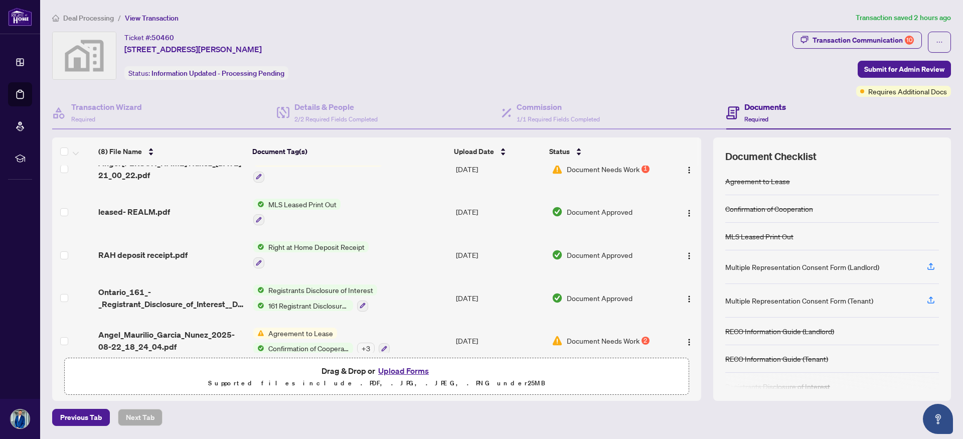
scroll to position [148, 0]
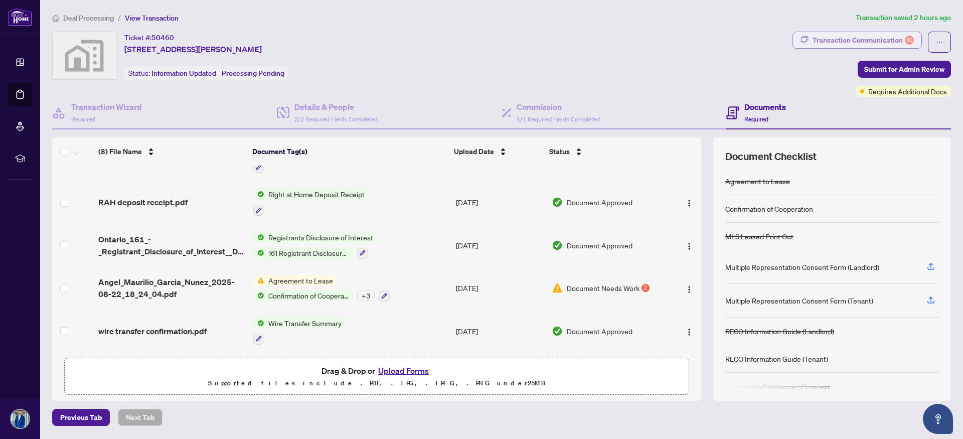
click at [880, 35] on div "Transaction Communication 10" at bounding box center [862, 40] width 101 height 16
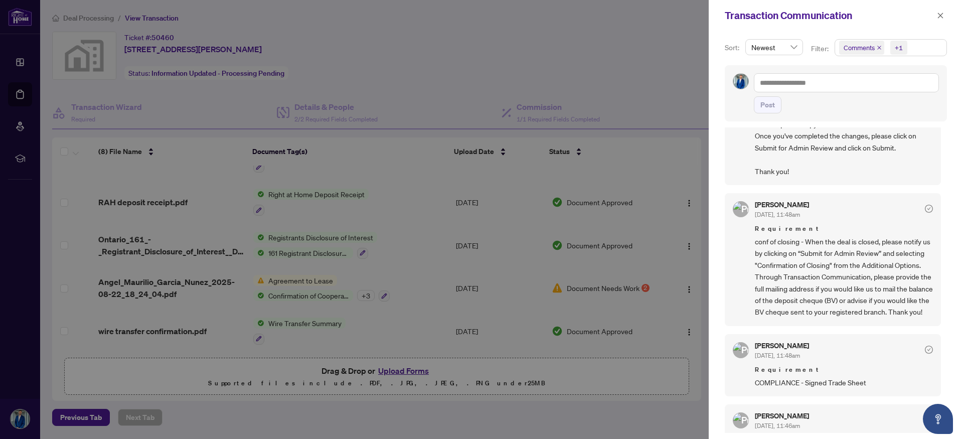
scroll to position [0, 0]
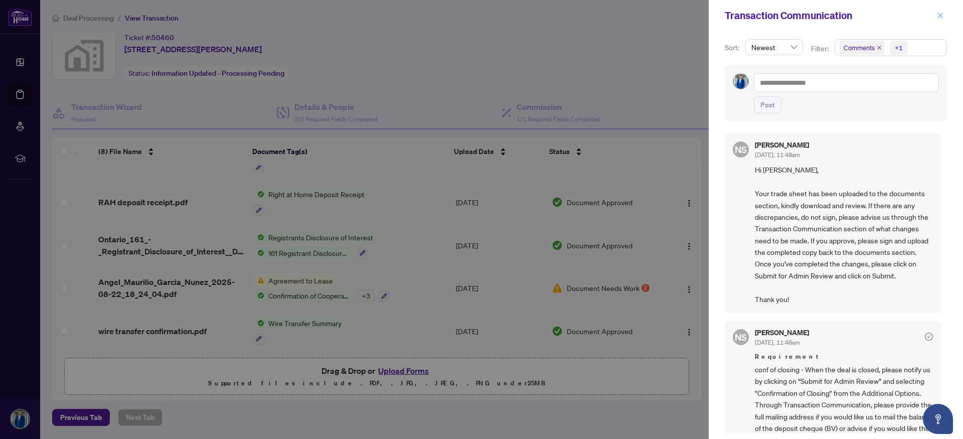
click at [939, 17] on icon "close" at bounding box center [940, 16] width 6 height 6
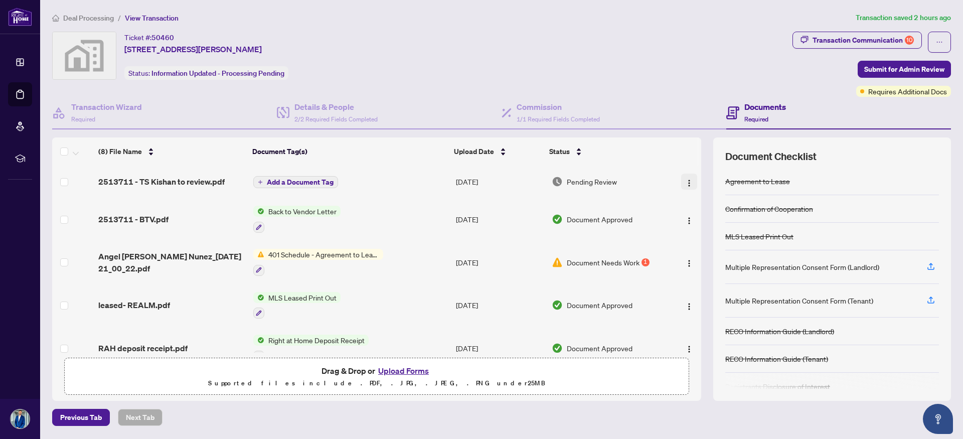
click at [685, 179] on img "button" at bounding box center [689, 183] width 8 height 8
click at [689, 232] on span "Download" at bounding box center [734, 233] width 96 height 11
click at [403, 365] on button "Upload Forms" at bounding box center [403, 370] width 57 height 13
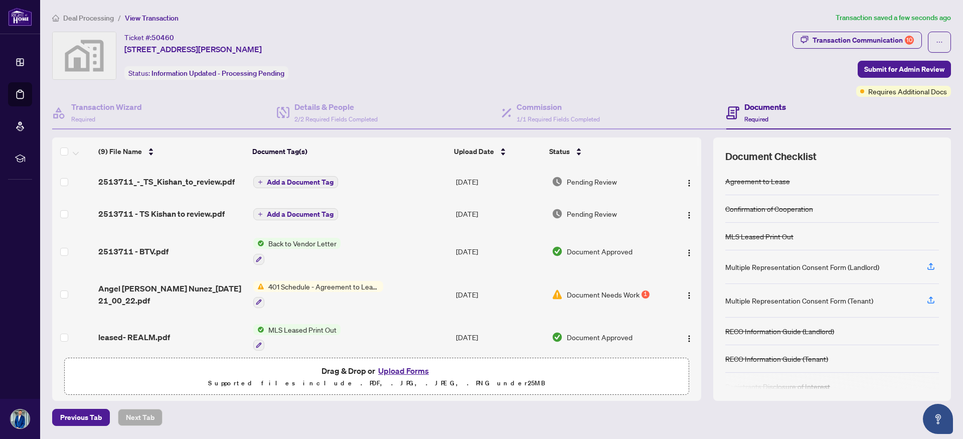
click at [306, 182] on span "Add a Document Tag" at bounding box center [300, 181] width 67 height 7
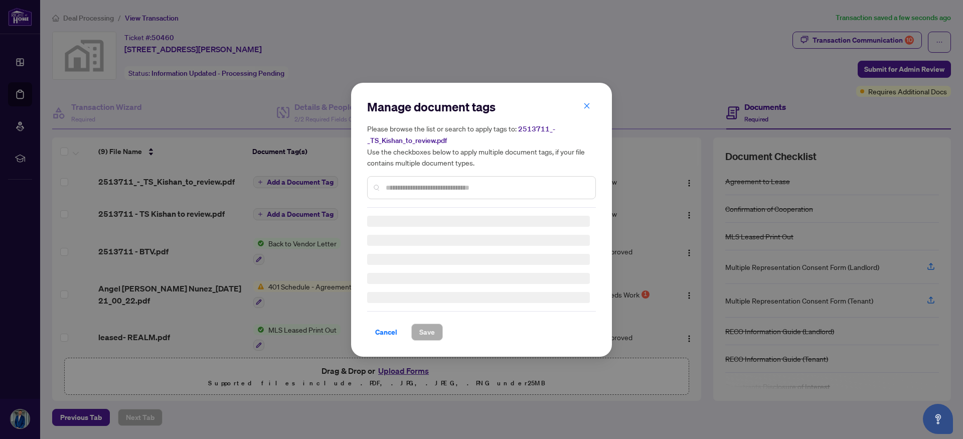
click at [400, 187] on input "text" at bounding box center [487, 187] width 202 height 11
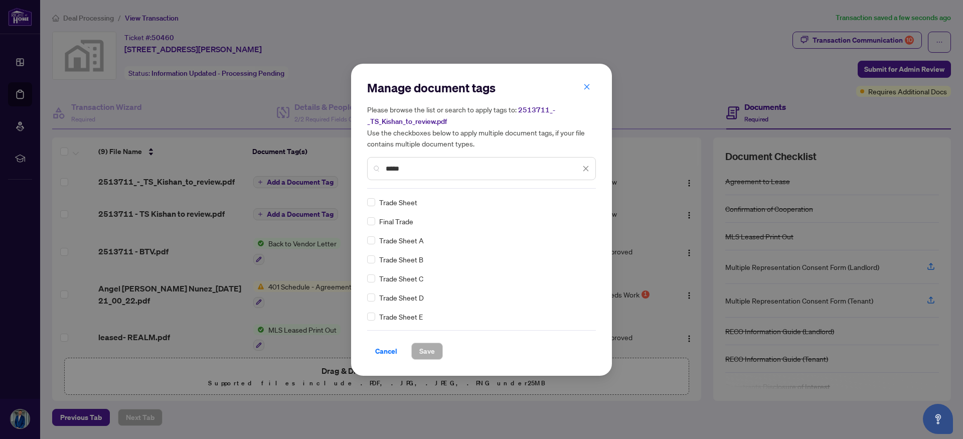
type input "*****"
click at [422, 348] on span "Save" at bounding box center [427, 351] width 16 height 16
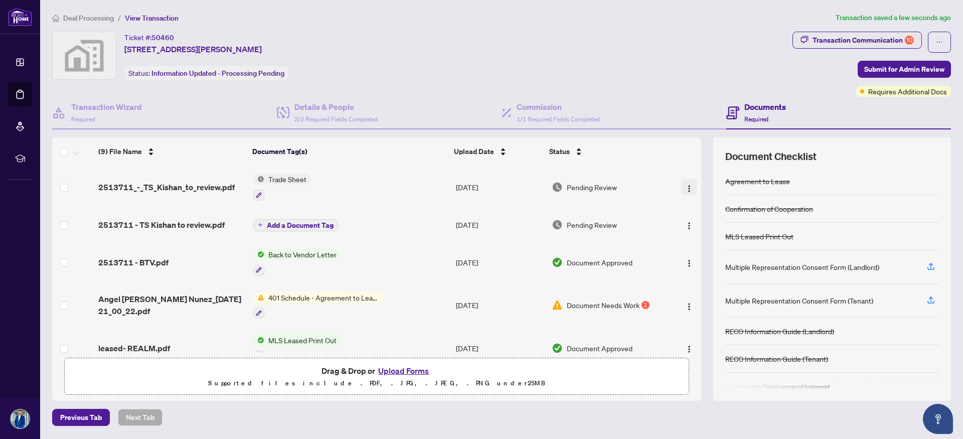
click at [686, 191] on img "button" at bounding box center [689, 188] width 8 height 8
click at [720, 78] on div "Ticket #: 50460 [STREET_ADDRESS][PERSON_NAME] Status: Information Updated - Pro…" at bounding box center [420, 56] width 736 height 48
click at [883, 45] on div "Transaction Communication 10" at bounding box center [862, 40] width 101 height 16
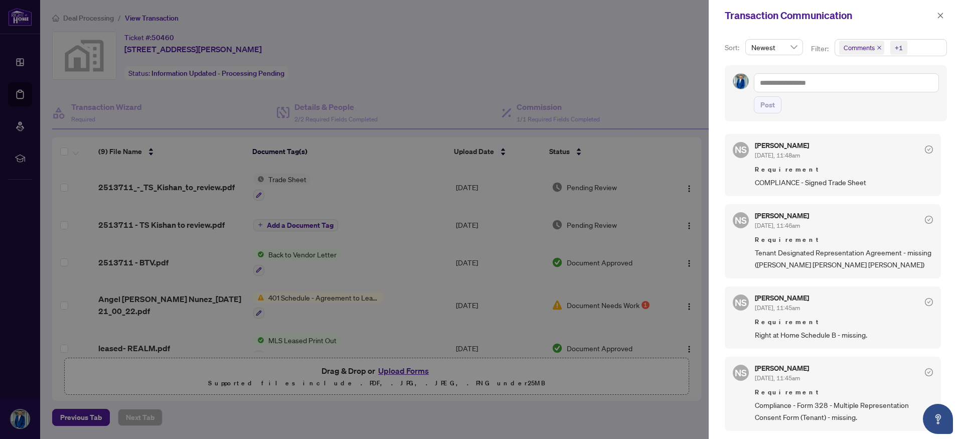
scroll to position [350, 0]
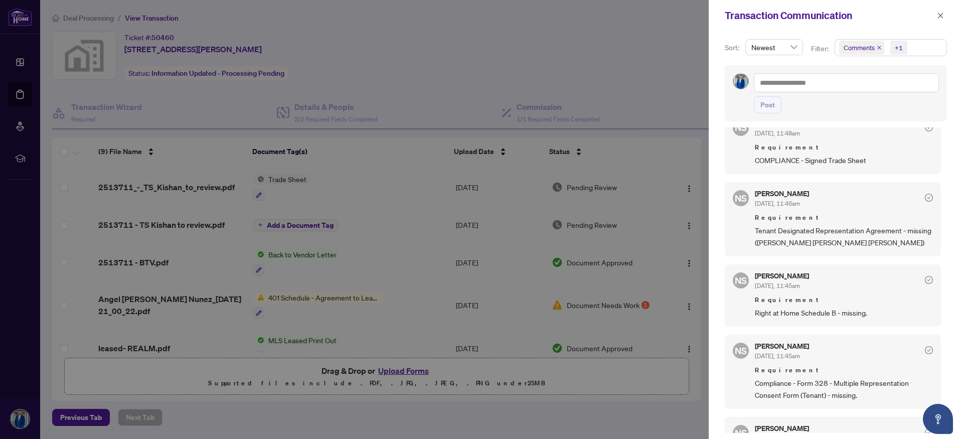
click at [586, 53] on div at bounding box center [481, 219] width 963 height 439
click at [940, 12] on span "button" at bounding box center [939, 16] width 7 height 16
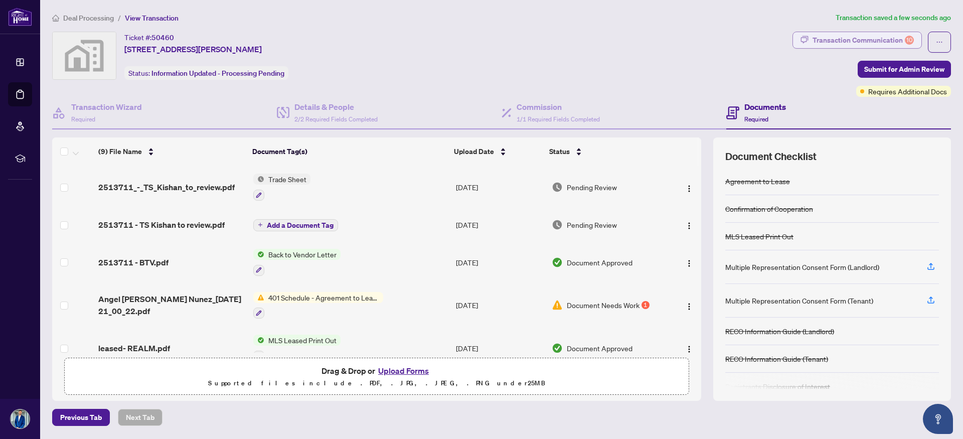
click at [876, 39] on div "Transaction Communication 10" at bounding box center [862, 40] width 101 height 16
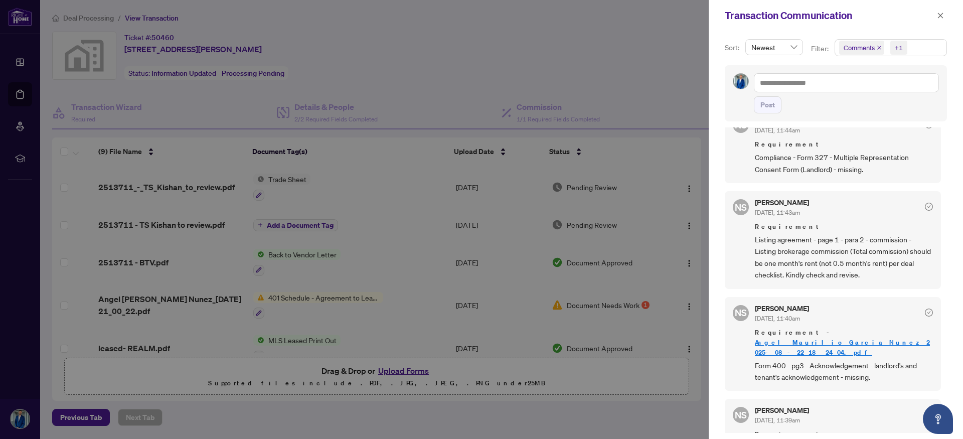
scroll to position [662, 0]
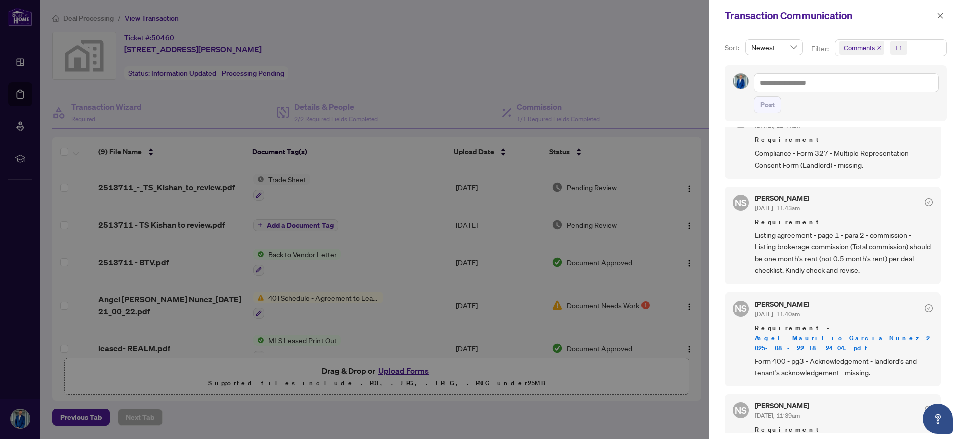
click at [481, 64] on div at bounding box center [481, 219] width 963 height 439
click at [941, 17] on icon "close" at bounding box center [940, 16] width 6 height 6
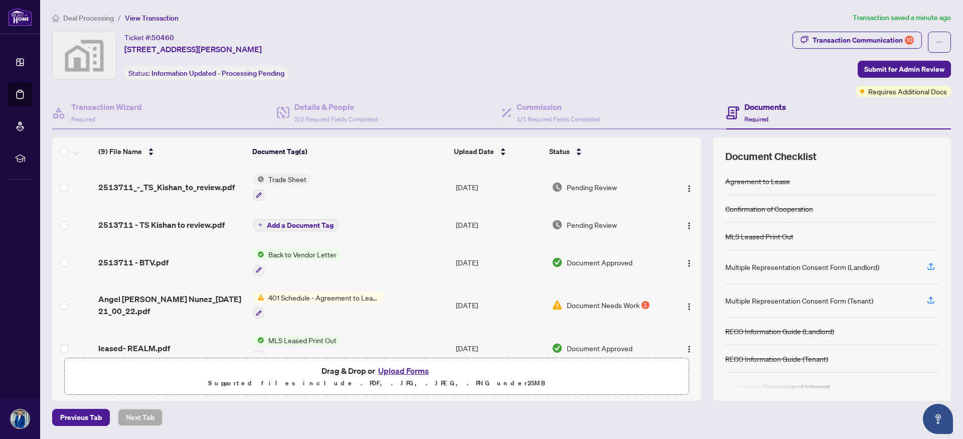
click at [102, 20] on span "Deal Processing" at bounding box center [88, 18] width 51 height 9
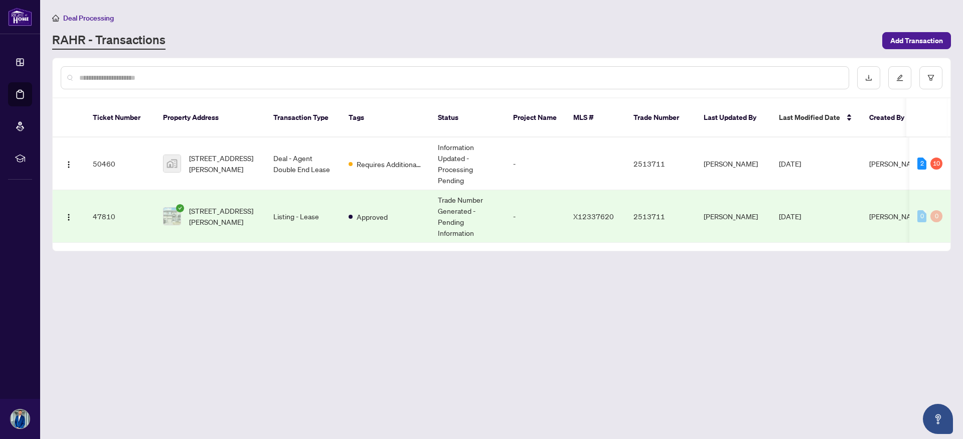
click at [312, 196] on td "Listing - Lease" at bounding box center [302, 216] width 75 height 53
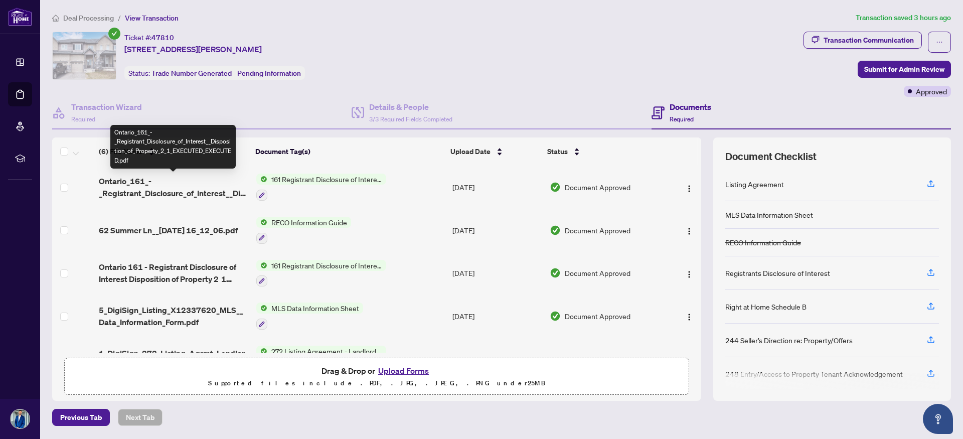
click at [175, 193] on span "Ontario_161_-_Registrant_Disclosure_of_Interest__Disposition_of_Property_2_1_EX…" at bounding box center [173, 187] width 149 height 24
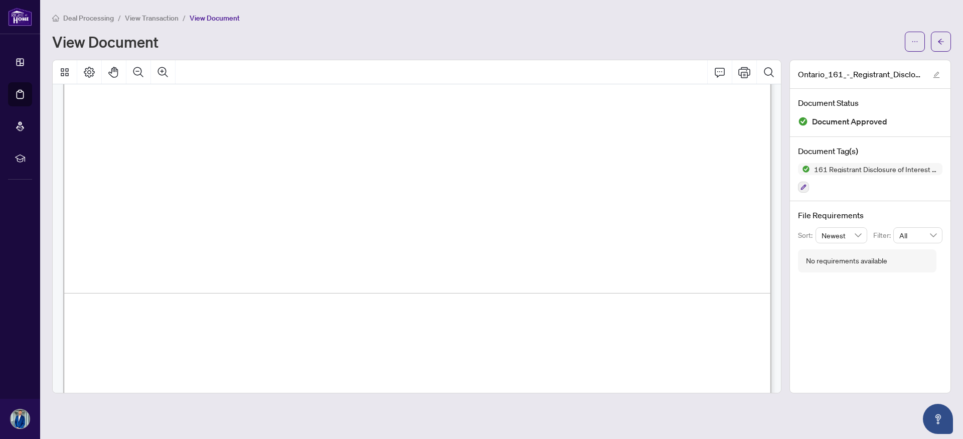
scroll to position [628, 0]
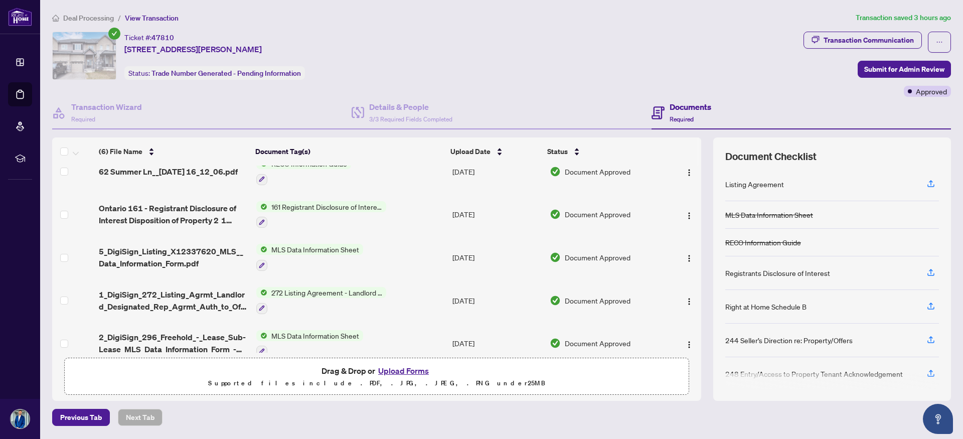
scroll to position [73, 0]
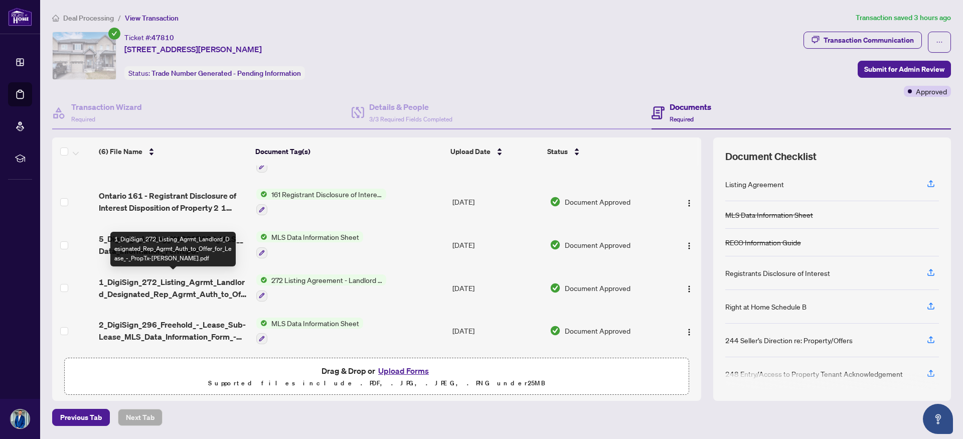
click at [191, 290] on span "1_DigiSign_272_Listing_Agrmt_Landlord_Designated_Rep_Agrmt_Auth_to_Offer_for_Le…" at bounding box center [173, 288] width 149 height 24
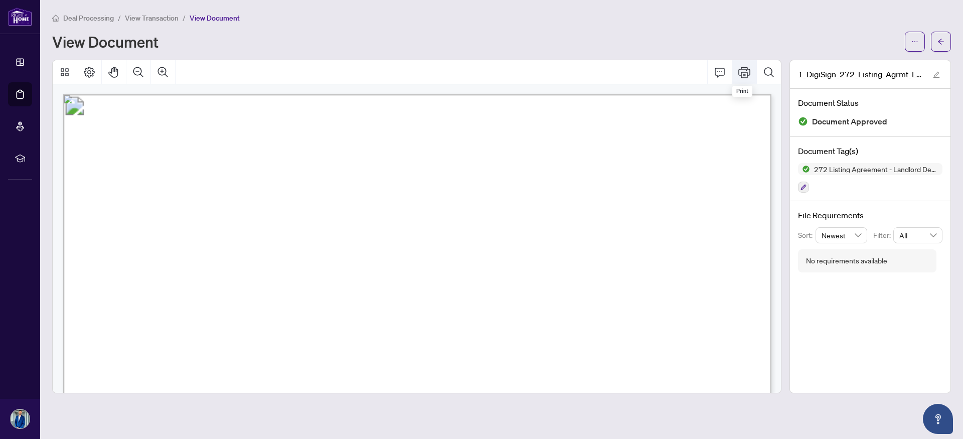
click at [743, 74] on icon "Print" at bounding box center [744, 72] width 12 height 12
click at [911, 39] on icon "ellipsis" at bounding box center [914, 41] width 7 height 7
click at [877, 62] on span "Download" at bounding box center [878, 63] width 76 height 11
click at [942, 41] on icon "arrow-left" at bounding box center [940, 42] width 6 height 6
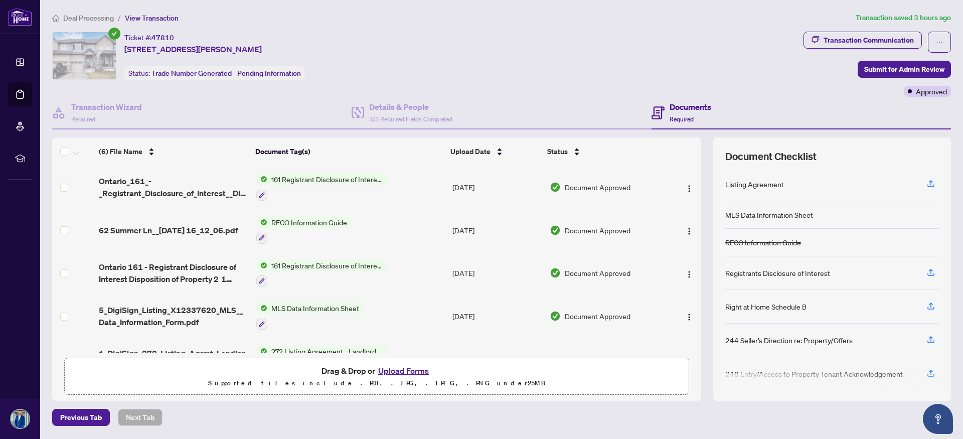
click at [99, 19] on span "Deal Processing" at bounding box center [88, 18] width 51 height 9
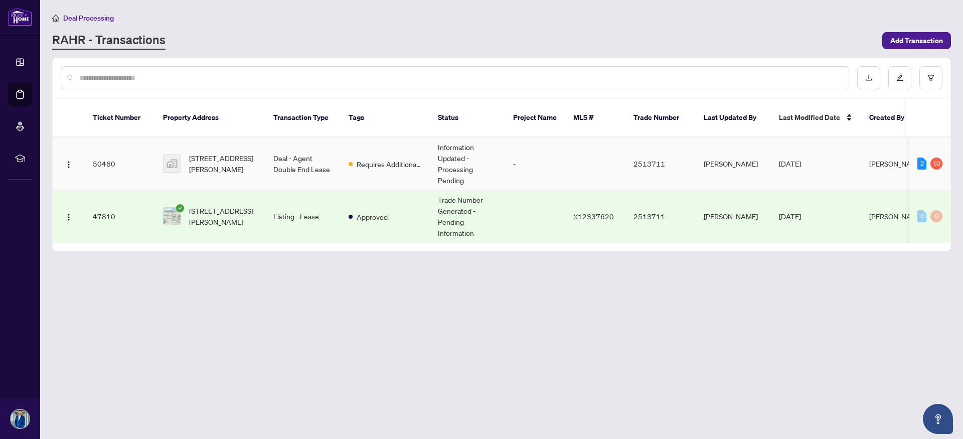
click at [316, 157] on td "Deal - Agent Double End Lease" at bounding box center [302, 163] width 75 height 53
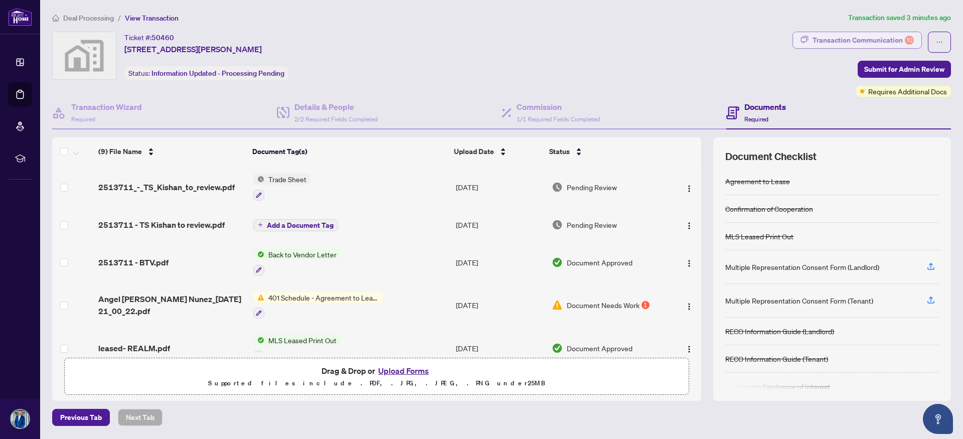
click at [881, 41] on div "Transaction Communication 10" at bounding box center [862, 40] width 101 height 16
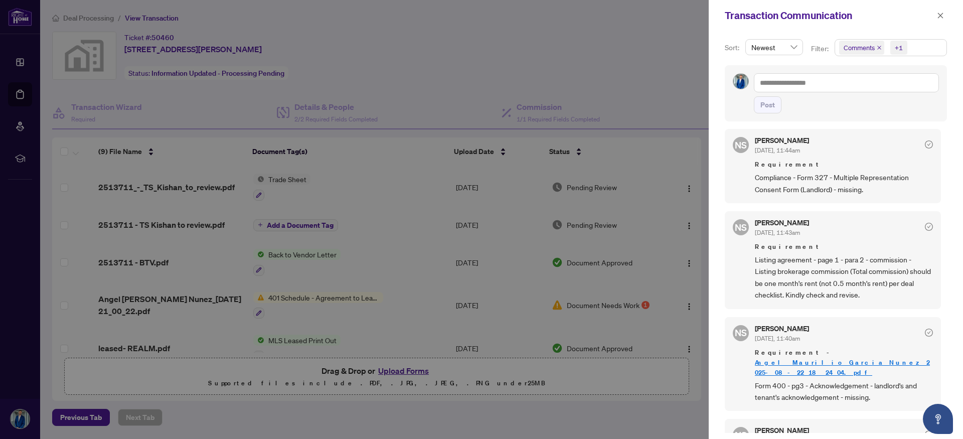
scroll to position [645, 0]
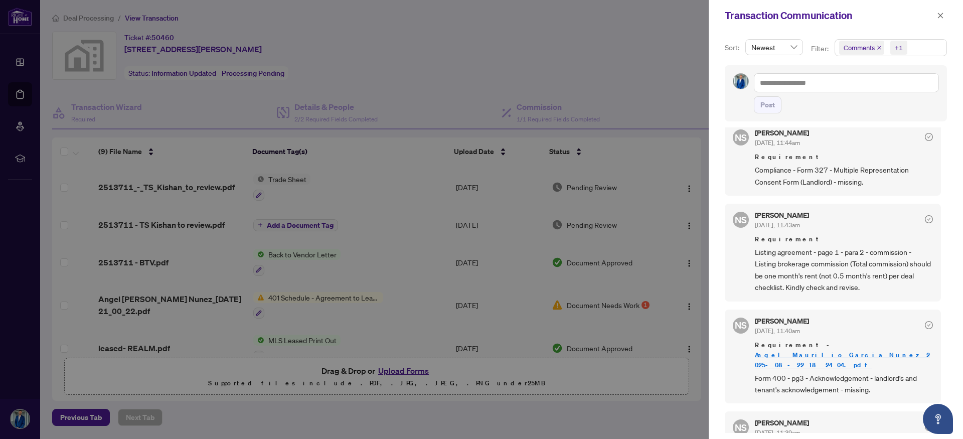
click at [241, 390] on div at bounding box center [481, 219] width 963 height 439
click at [936, 16] on icon "close" at bounding box center [939, 15] width 7 height 7
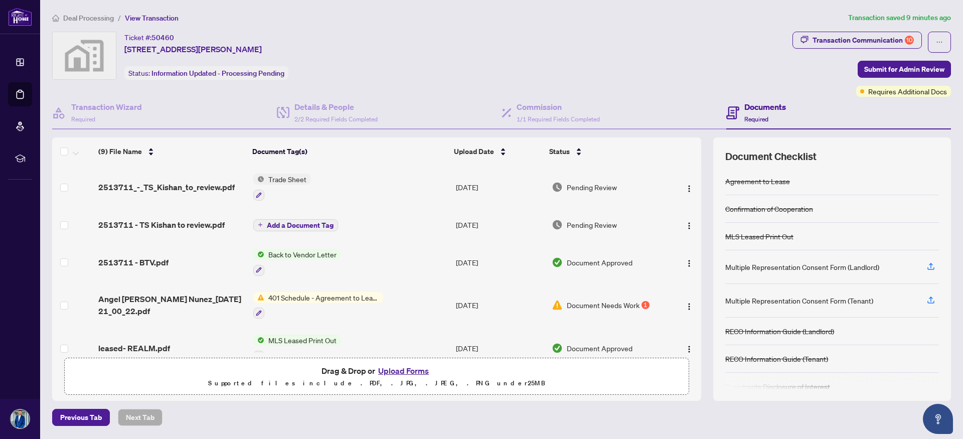
click at [412, 371] on button "Upload Forms" at bounding box center [403, 370] width 57 height 13
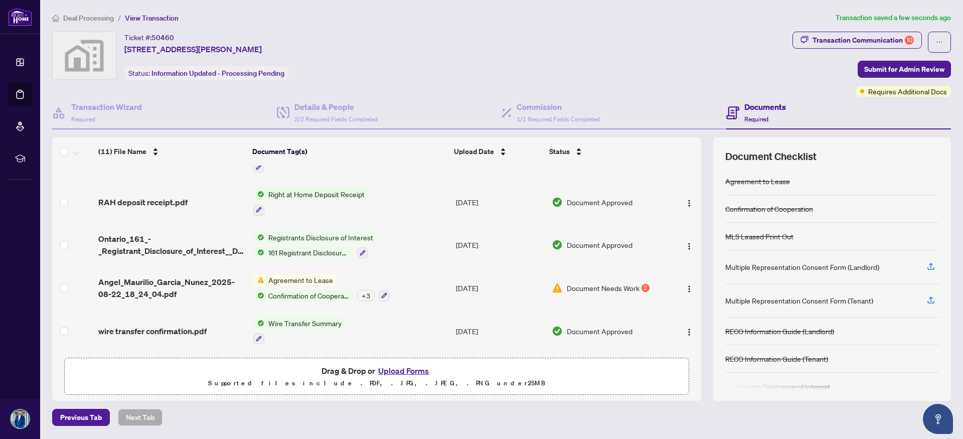
scroll to position [0, 0]
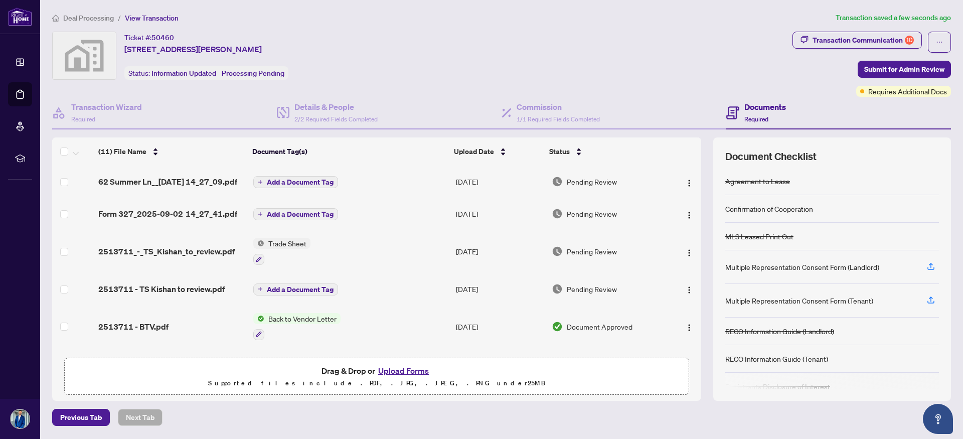
click at [296, 218] on span "Add a Document Tag" at bounding box center [300, 214] width 67 height 7
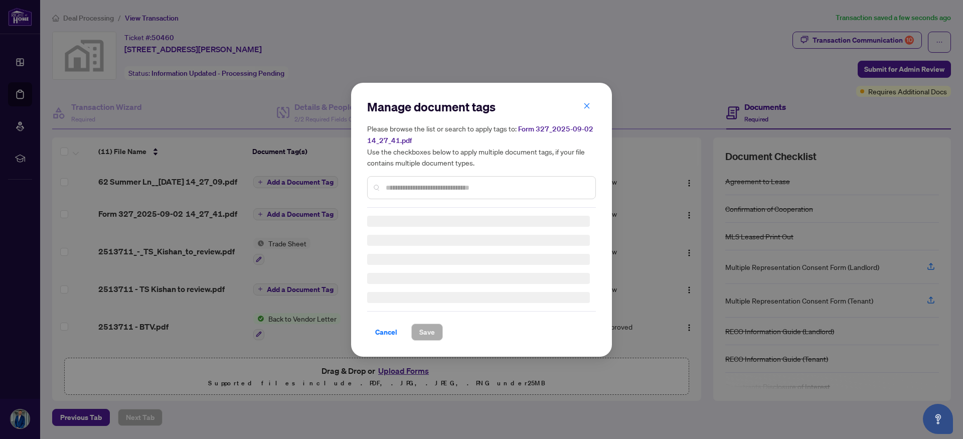
click at [401, 185] on input "text" at bounding box center [487, 187] width 202 height 11
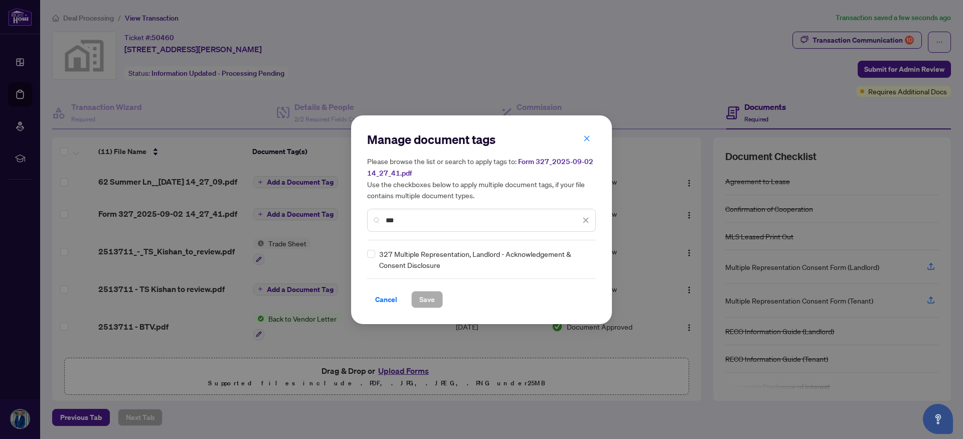
type input "***"
click at [426, 304] on span "Save" at bounding box center [427, 299] width 16 height 16
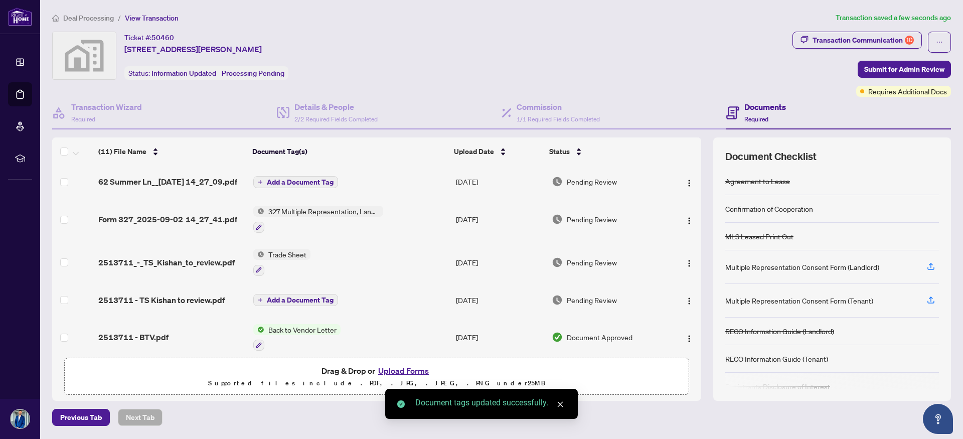
click at [277, 185] on span "Add a Document Tag" at bounding box center [300, 181] width 67 height 7
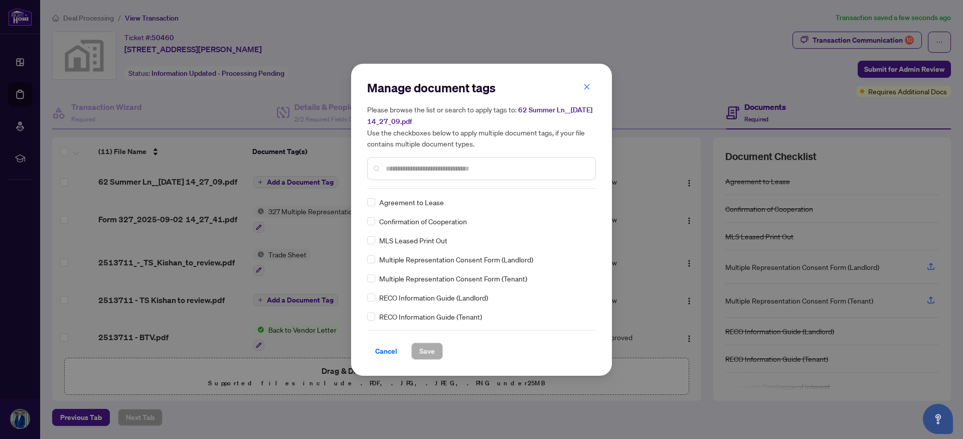
click at [399, 170] on input "text" at bounding box center [487, 168] width 202 height 11
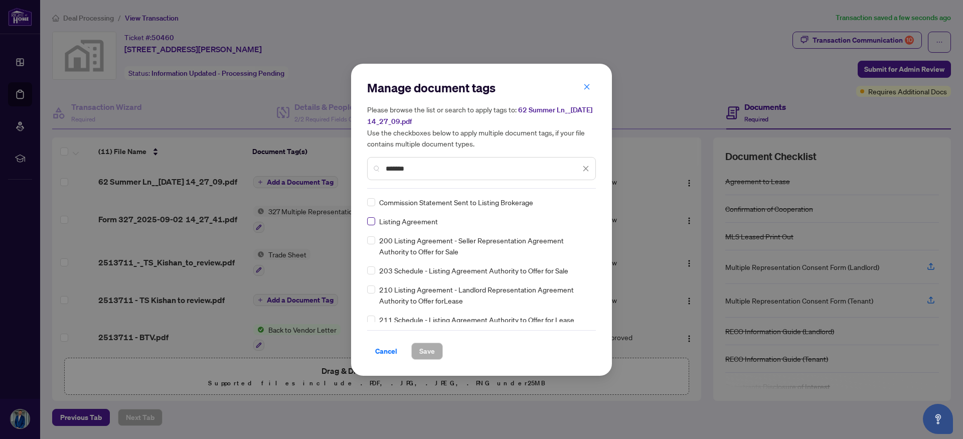
type input "*******"
click at [425, 352] on span "Save" at bounding box center [427, 351] width 16 height 16
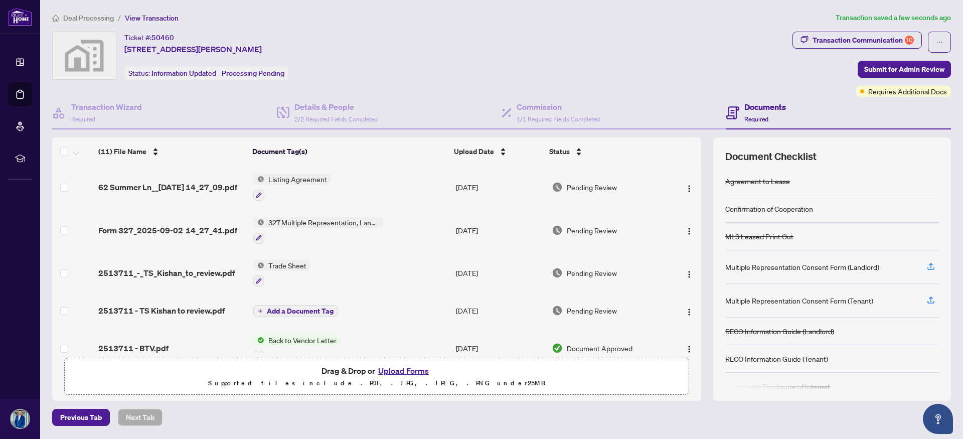
click at [286, 179] on span "Listing Agreement" at bounding box center [297, 178] width 67 height 11
click at [290, 228] on span "Listing Agreement" at bounding box center [280, 228] width 67 height 11
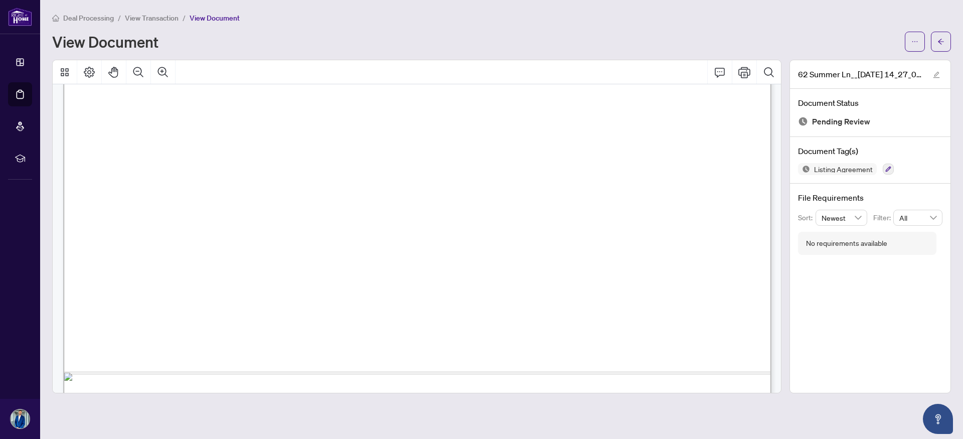
scroll to position [566, 0]
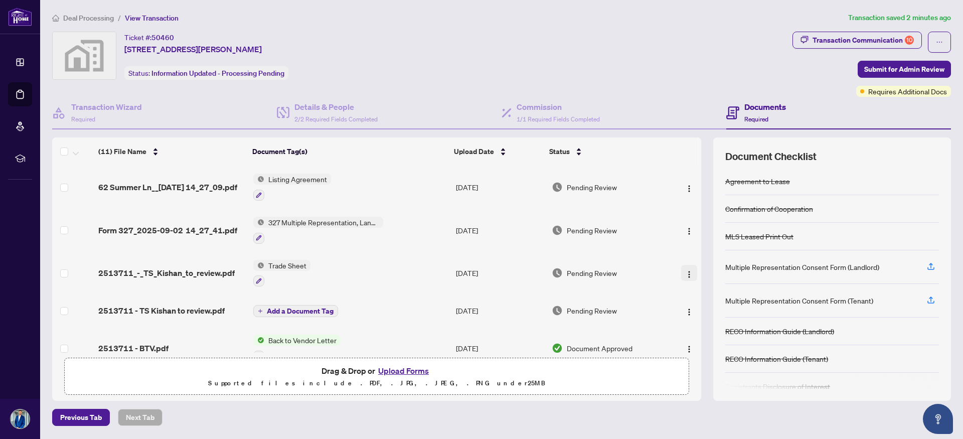
click at [685, 273] on img "button" at bounding box center [689, 274] width 8 height 8
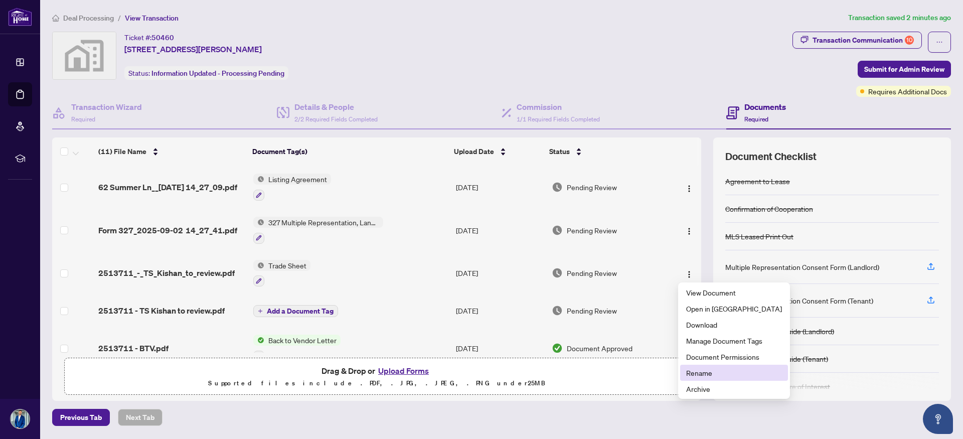
click at [703, 375] on span "Rename" at bounding box center [734, 372] width 96 height 11
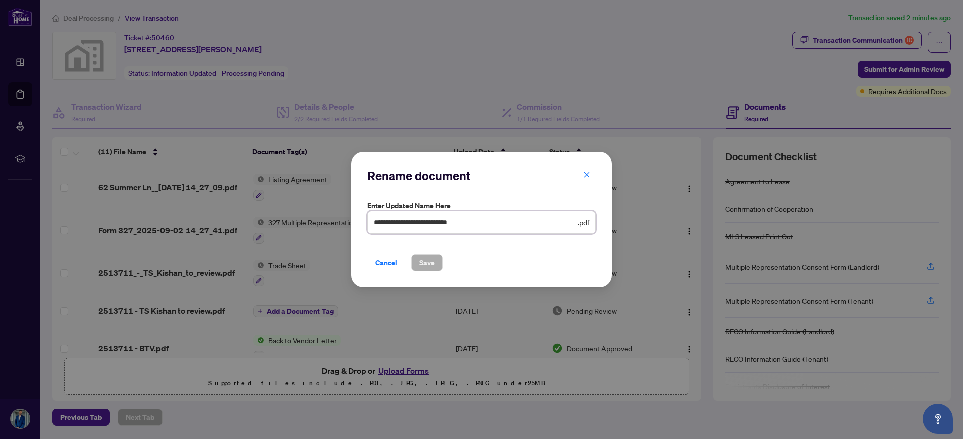
click at [406, 225] on input "**********" at bounding box center [474, 222] width 202 height 11
click at [400, 225] on input "**********" at bounding box center [474, 222] width 202 height 11
drag, startPoint x: 469, startPoint y: 224, endPoint x: 435, endPoint y: 224, distance: 34.6
click at [435, 224] on input "**********" at bounding box center [474, 222] width 202 height 11
type input "**********"
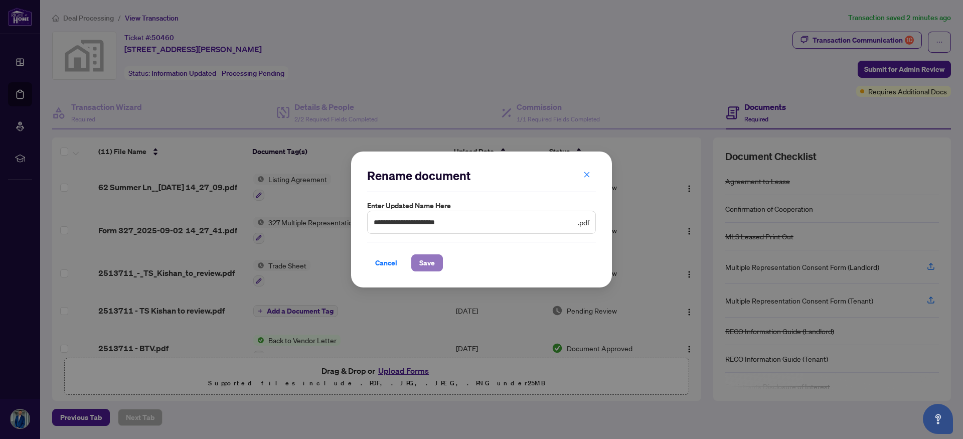
click at [424, 263] on span "Save" at bounding box center [427, 263] width 16 height 16
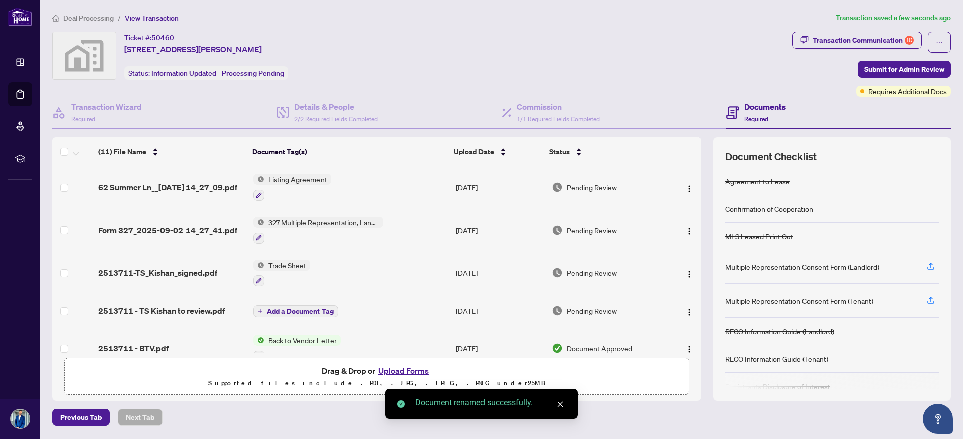
click at [231, 423] on div "Previous Tab Next Tab" at bounding box center [501, 417] width 898 height 17
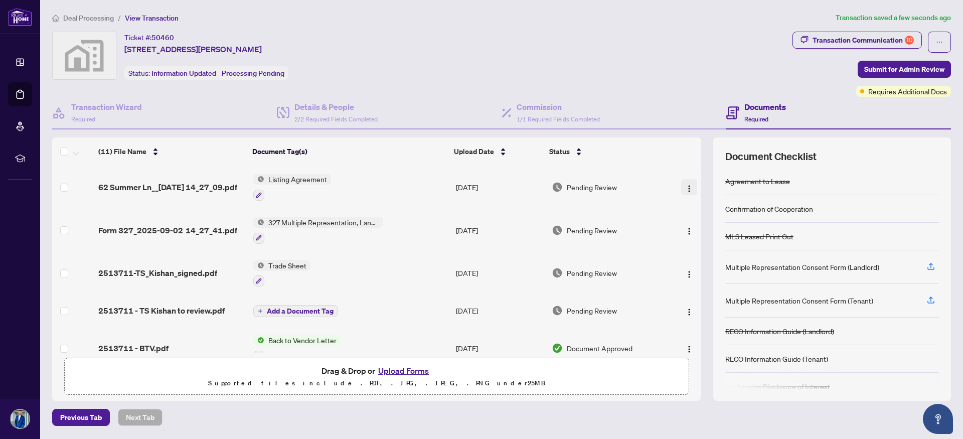
click at [686, 184] on img "button" at bounding box center [689, 188] width 8 height 8
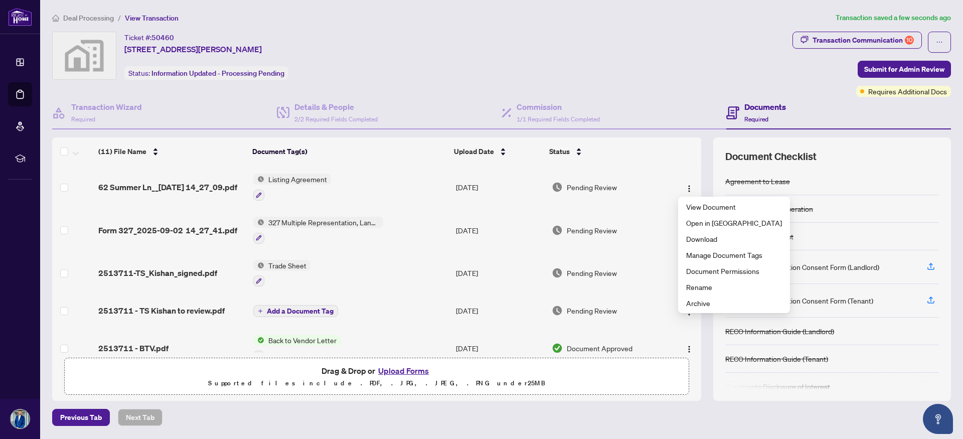
click at [636, 38] on div "Ticket #: 50460 [STREET_ADDRESS][PERSON_NAME] Status: Information Updated - Pro…" at bounding box center [420, 56] width 736 height 48
